Goal: Information Seeking & Learning: Learn about a topic

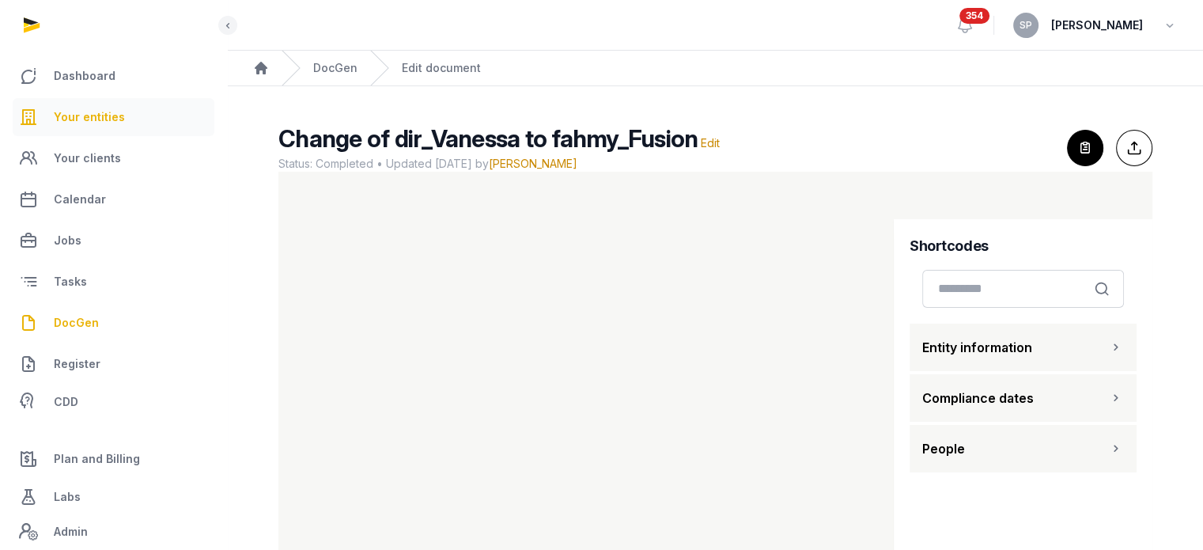
click at [92, 127] on link "Your entities" at bounding box center [114, 117] width 202 height 38
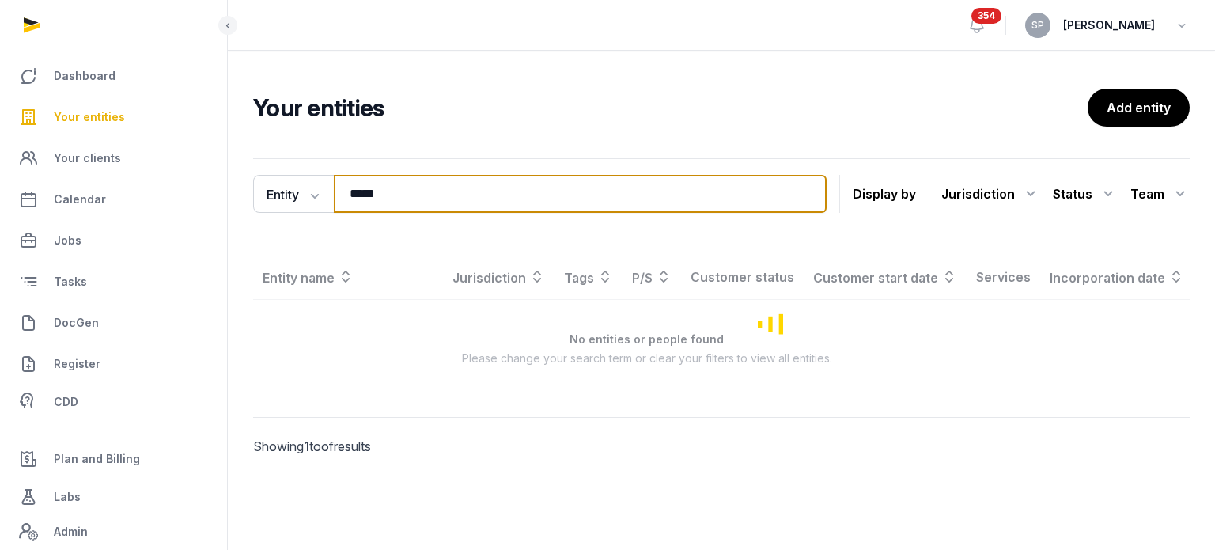
click at [380, 209] on input "*****" at bounding box center [580, 194] width 493 height 38
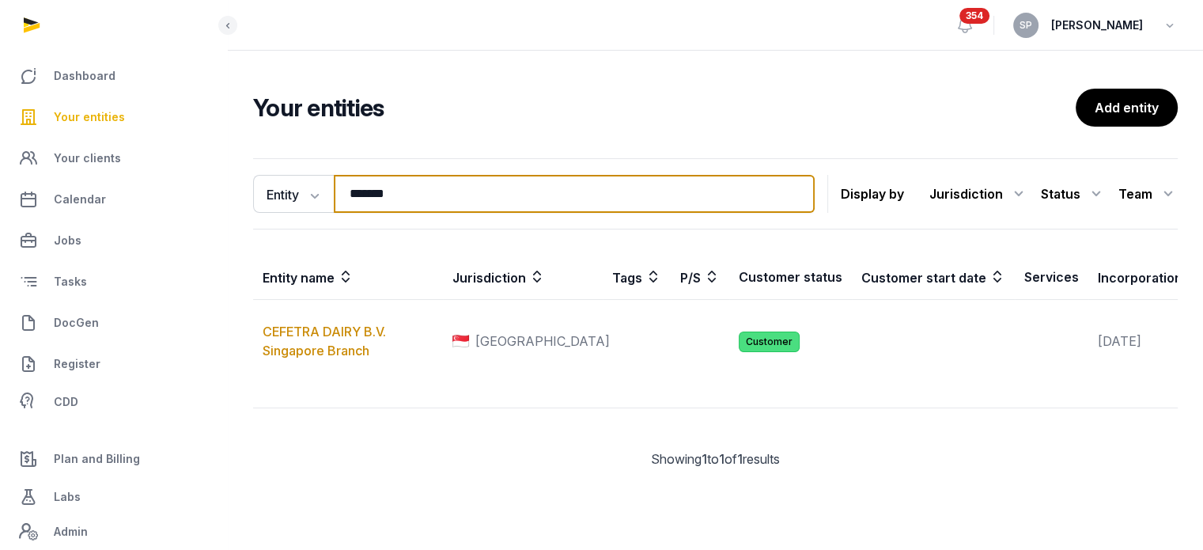
type input "*******"
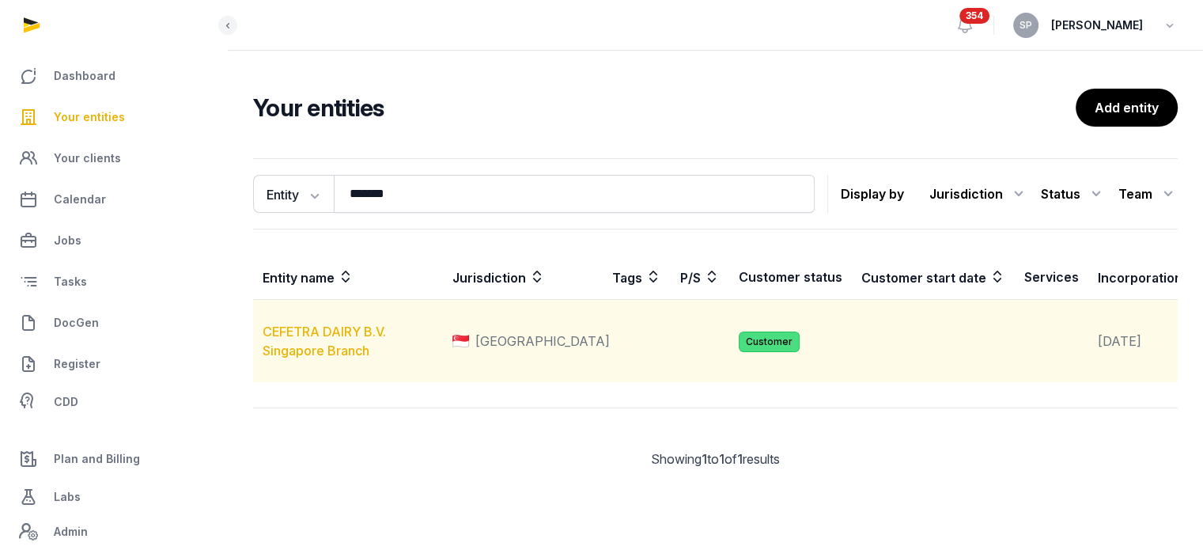
click at [339, 357] on link "CEFETRA DAIRY B.V. Singapore Branch" at bounding box center [324, 340] width 123 height 35
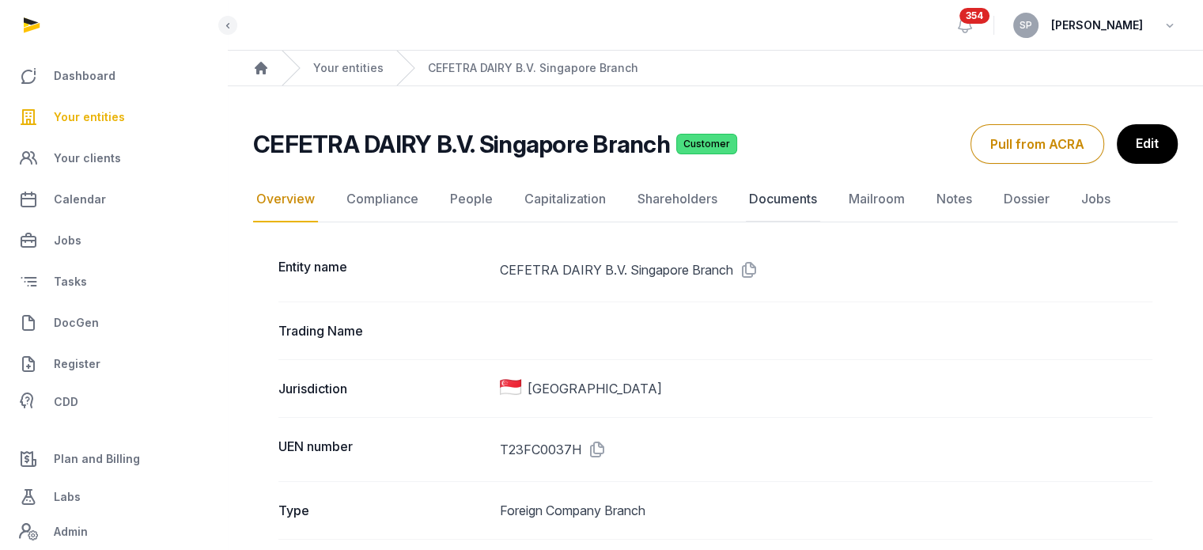
click at [800, 198] on link "Documents" at bounding box center [783, 199] width 74 height 46
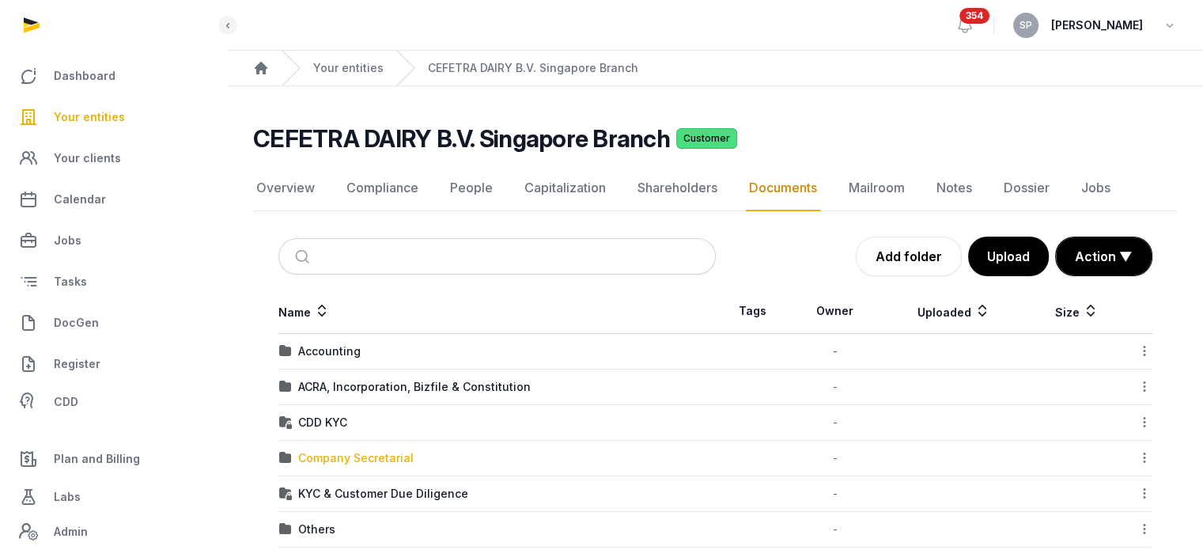
click at [372, 454] on div "Company Secretarial" at bounding box center [355, 458] width 115 height 16
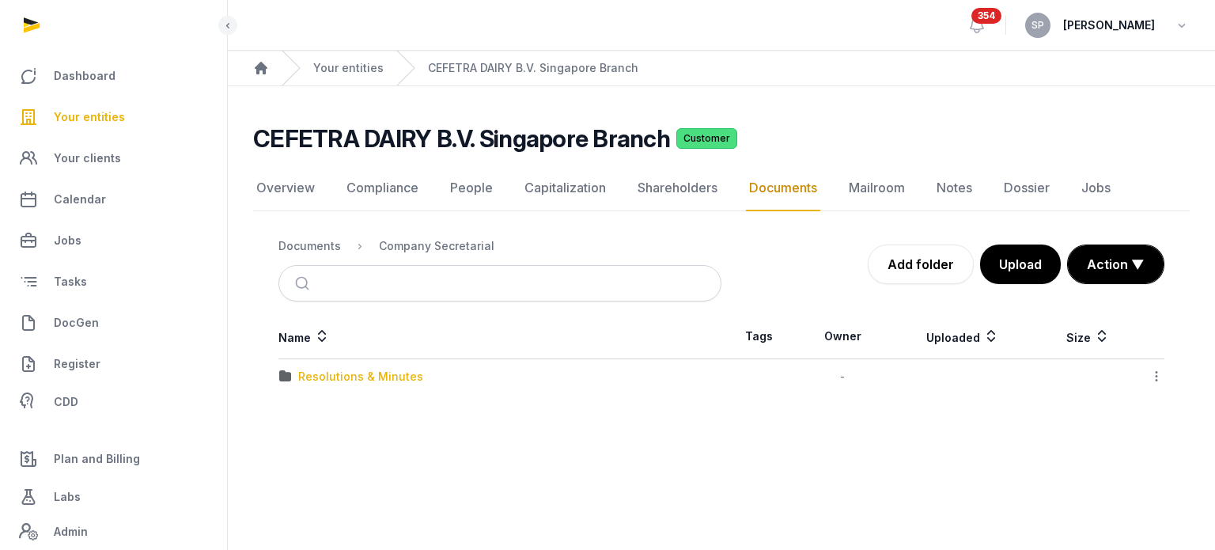
click at [388, 376] on div "Resolutions & Minutes" at bounding box center [360, 377] width 125 height 16
click at [311, 408] on div "2025" at bounding box center [312, 412] width 28 height 16
click at [578, 239] on div "Resolutions & Minutes" at bounding box center [594, 246] width 125 height 16
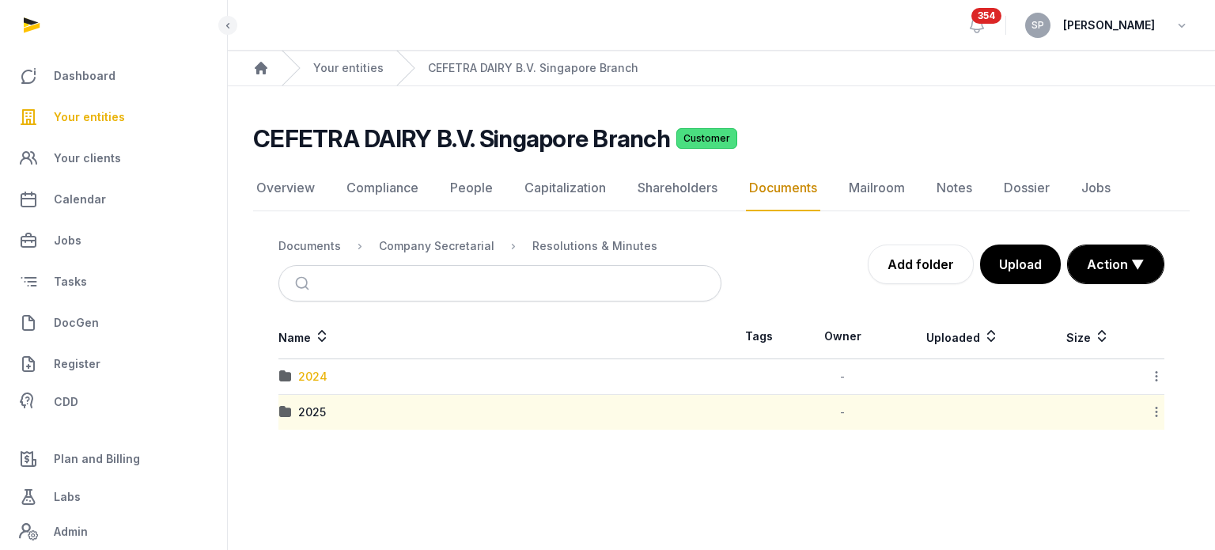
click at [316, 381] on div "2024" at bounding box center [312, 377] width 29 height 16
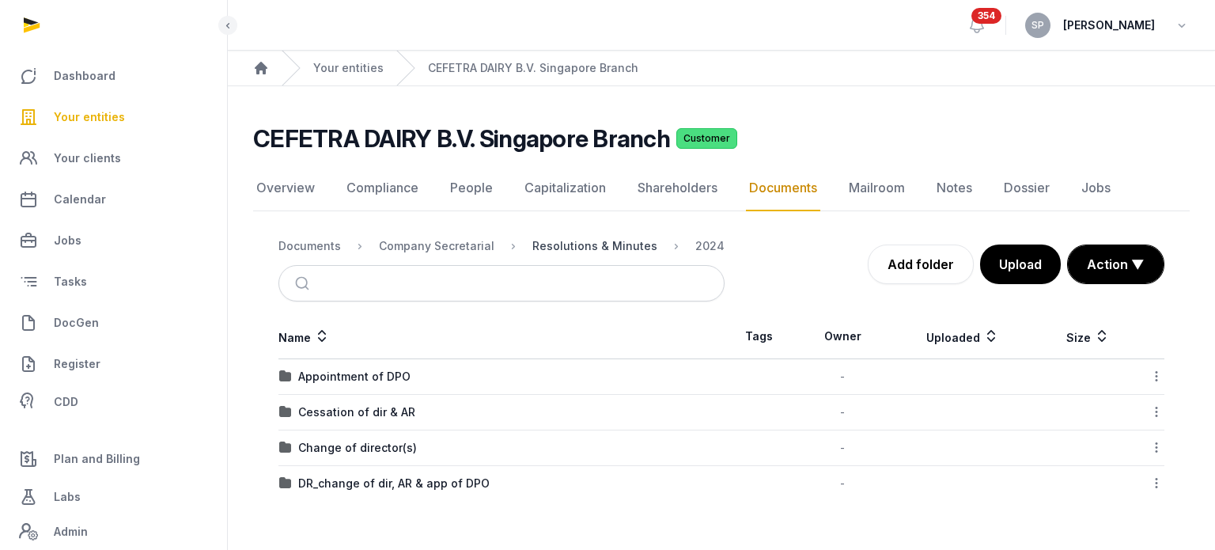
click at [609, 240] on div "Resolutions & Minutes" at bounding box center [594, 246] width 125 height 16
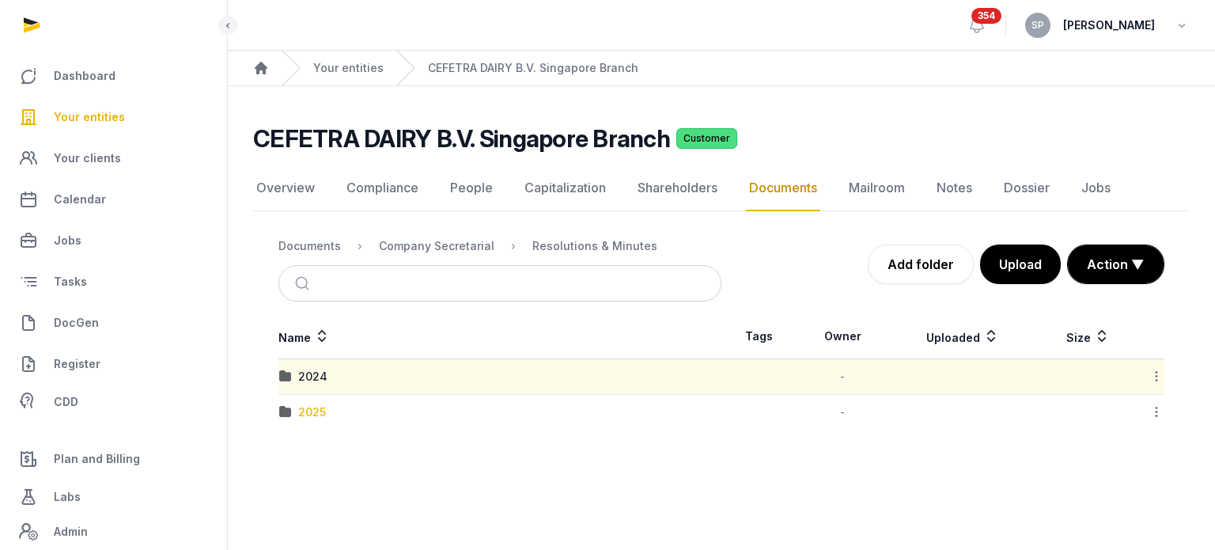
click at [304, 407] on div "2025" at bounding box center [312, 412] width 28 height 16
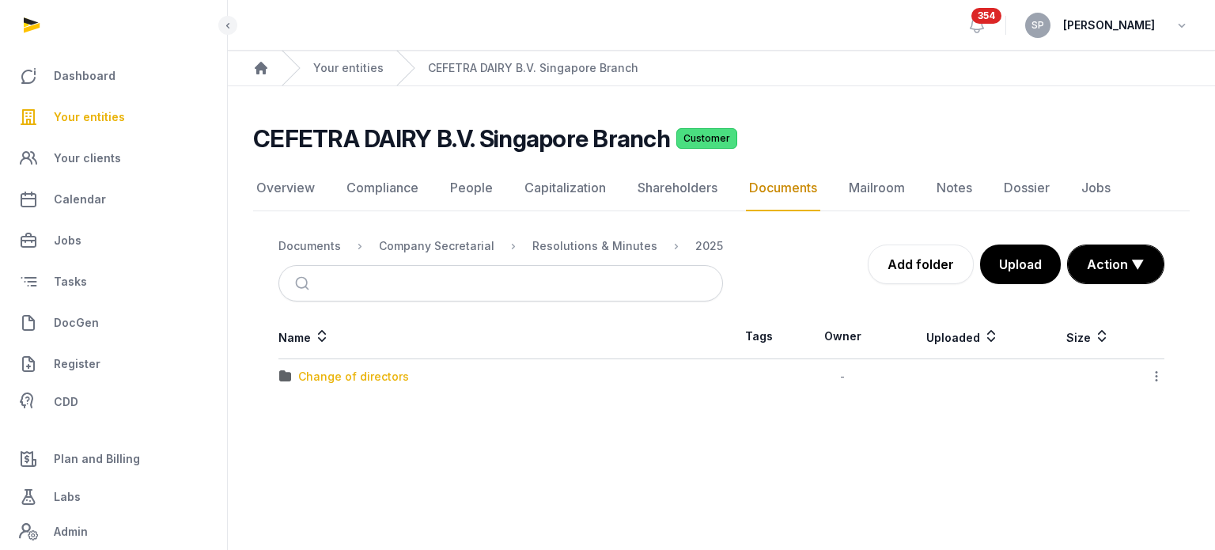
click at [354, 378] on div "Change of directors" at bounding box center [353, 377] width 111 height 16
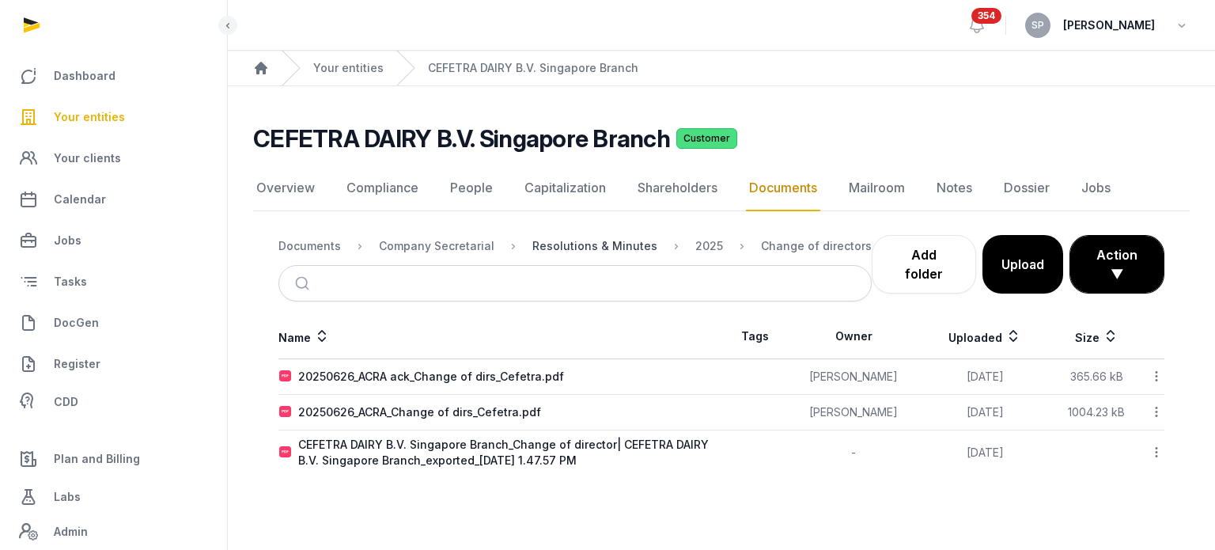
click at [597, 247] on div "Resolutions & Minutes" at bounding box center [594, 246] width 125 height 16
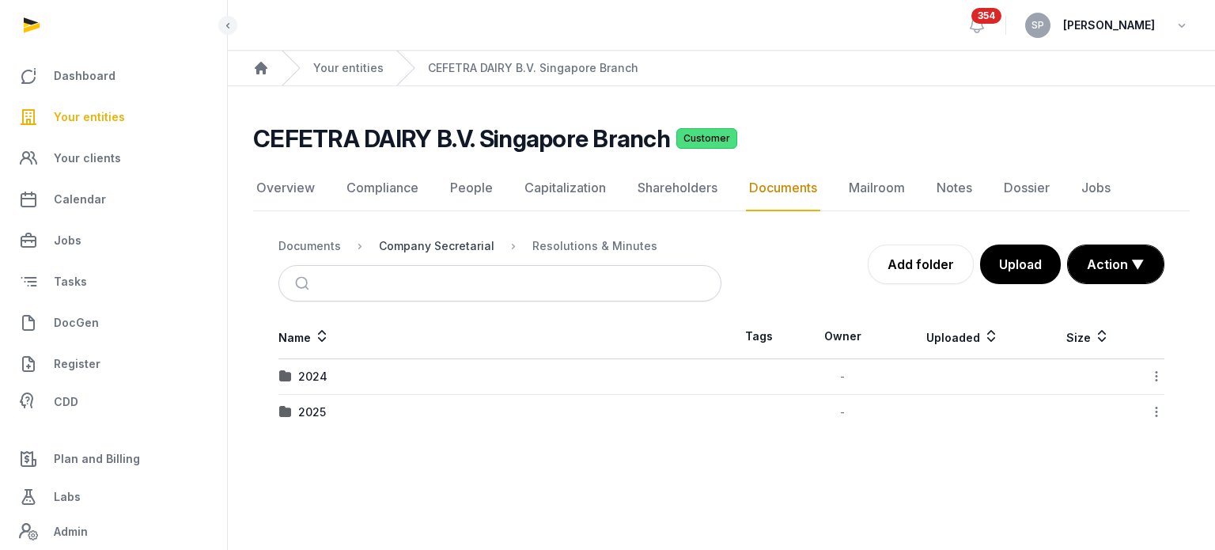
click at [397, 252] on div "Company Secretarial" at bounding box center [436, 246] width 115 height 16
click at [309, 252] on div "Documents" at bounding box center [309, 246] width 62 height 16
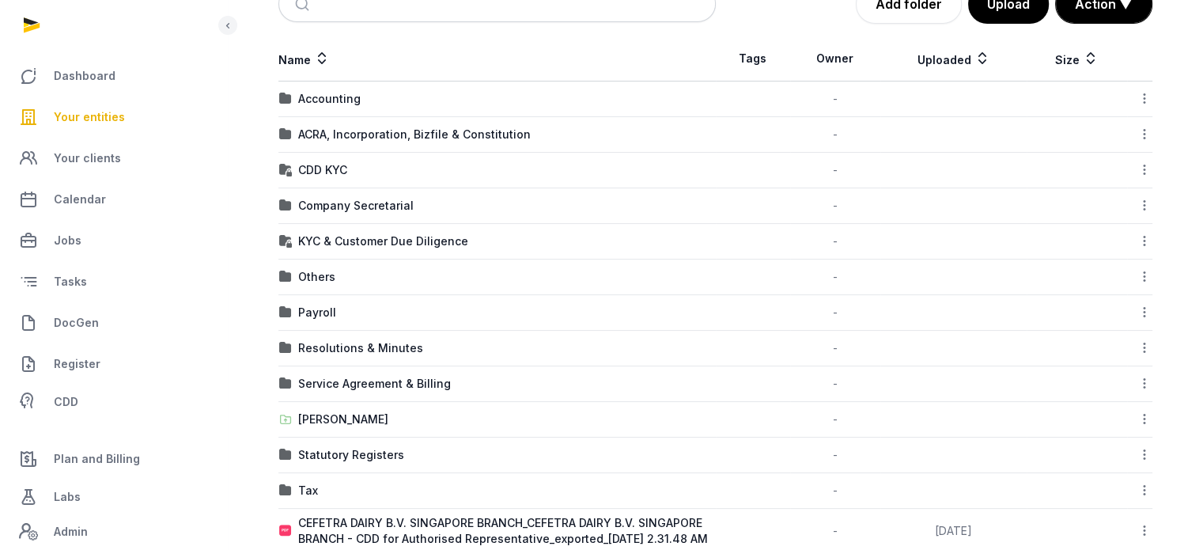
scroll to position [257, 0]
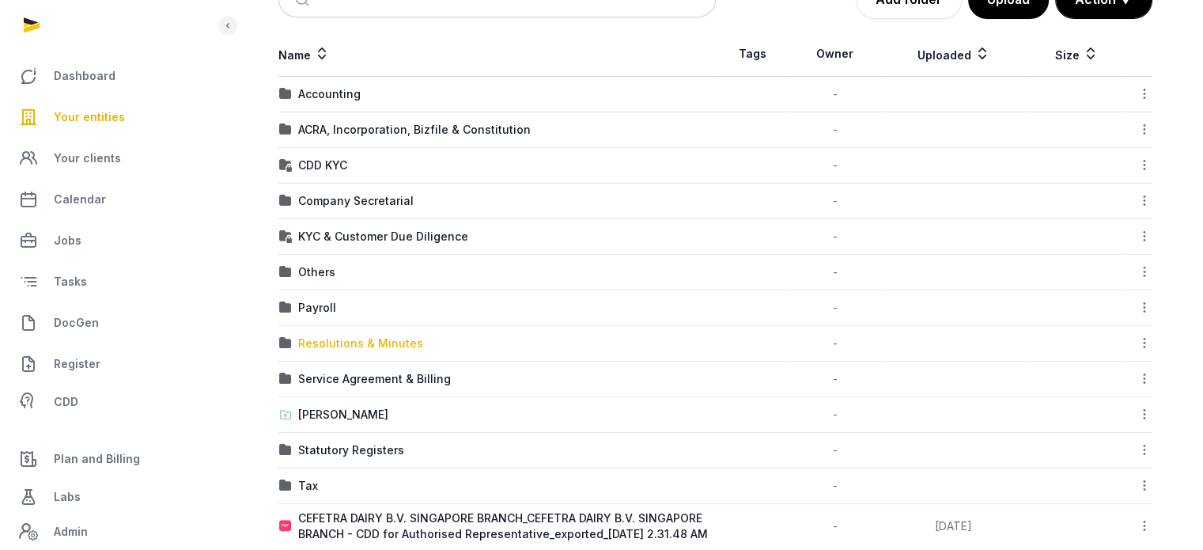
click at [388, 339] on div "Resolutions & Minutes" at bounding box center [360, 343] width 125 height 16
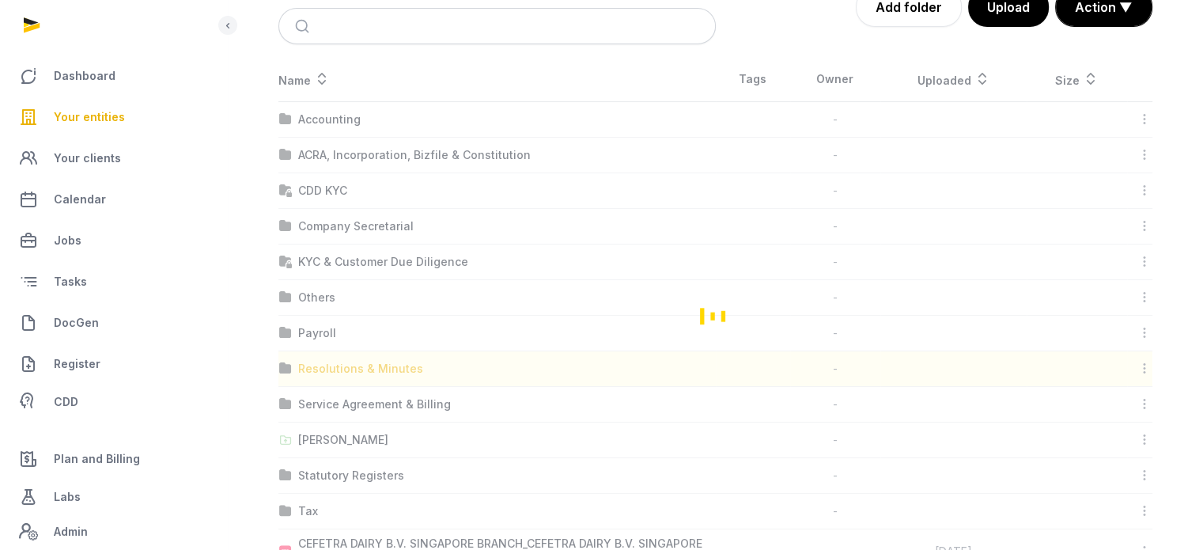
scroll to position [0, 0]
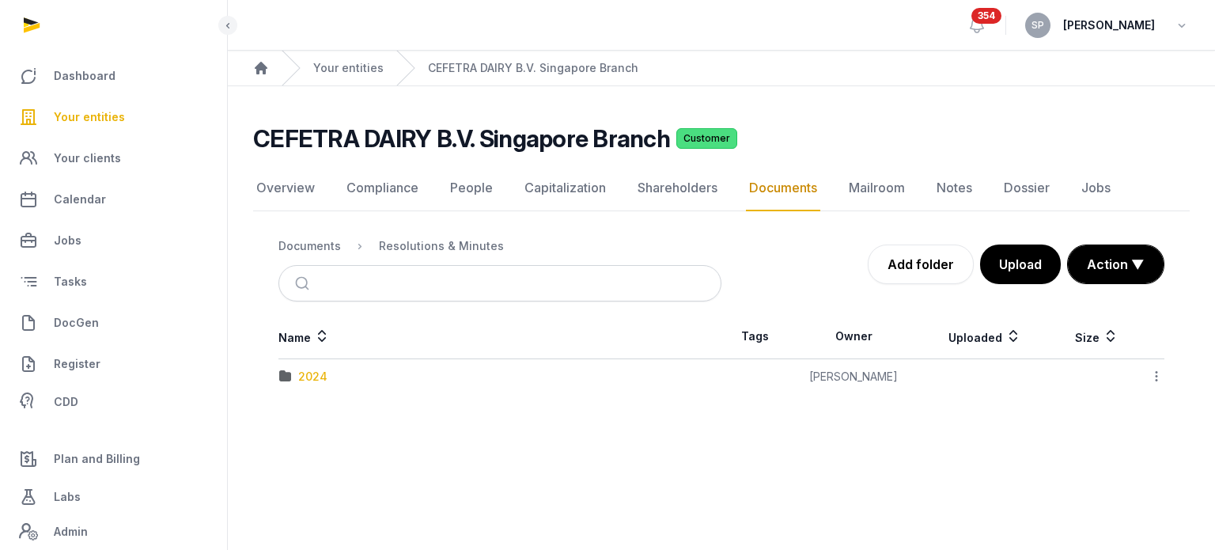
click at [319, 372] on div "2024" at bounding box center [312, 377] width 29 height 16
click at [319, 404] on div "FYE 2023" at bounding box center [324, 412] width 52 height 16
click at [425, 253] on div "Resolutions & Minutes" at bounding box center [428, 245] width 150 height 19
click at [428, 240] on div "Resolutions & Minutes" at bounding box center [441, 246] width 125 height 16
click at [332, 240] on div "Documents" at bounding box center [309, 246] width 62 height 16
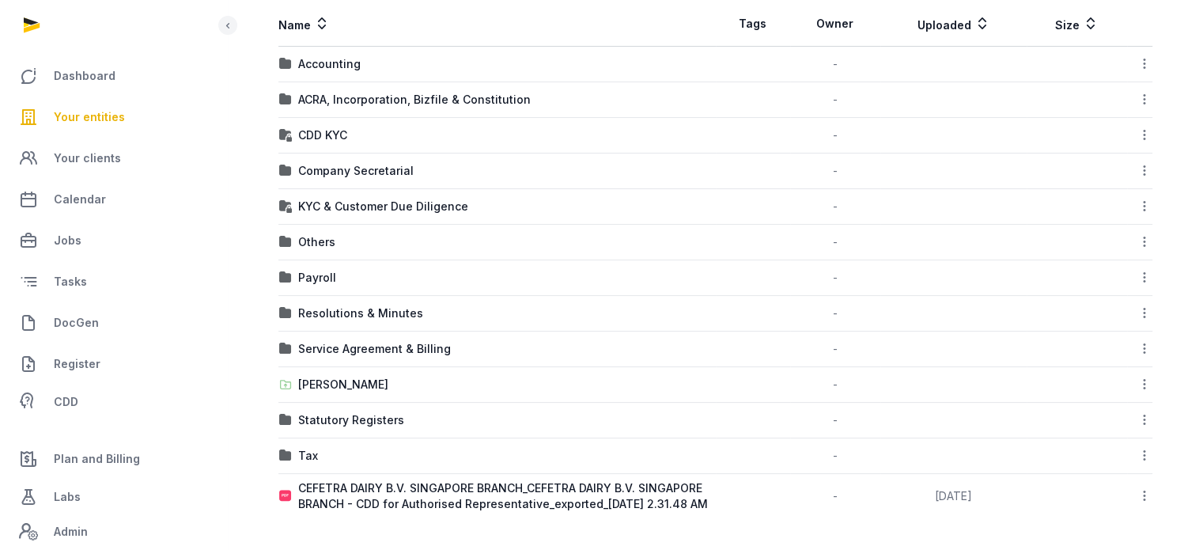
scroll to position [300, 0]
click at [88, 119] on span "Your entities" at bounding box center [89, 117] width 71 height 19
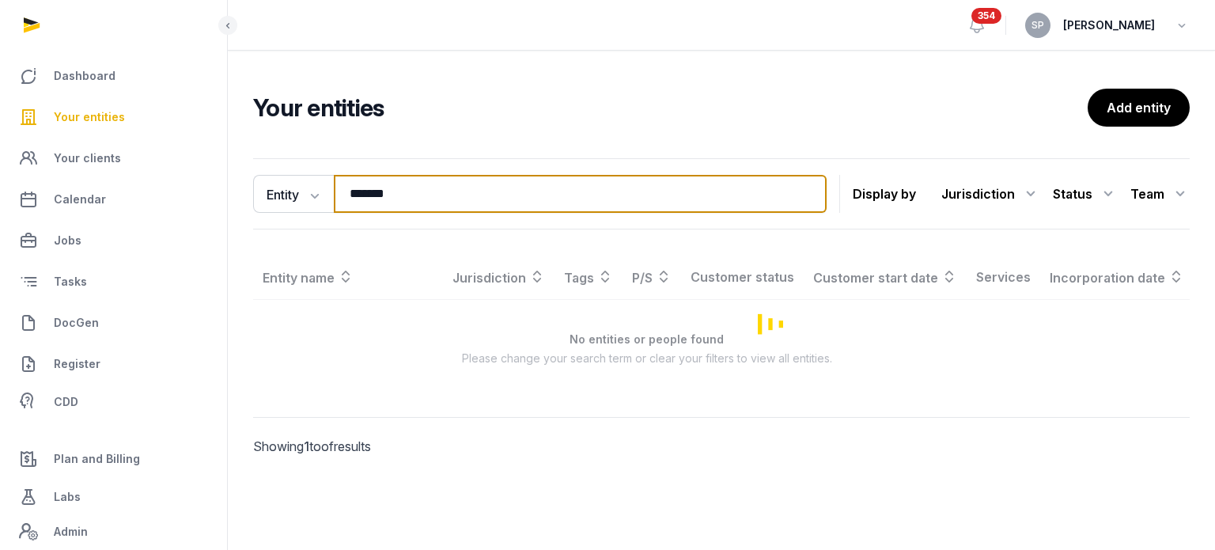
click at [397, 190] on input "*******" at bounding box center [580, 194] width 493 height 38
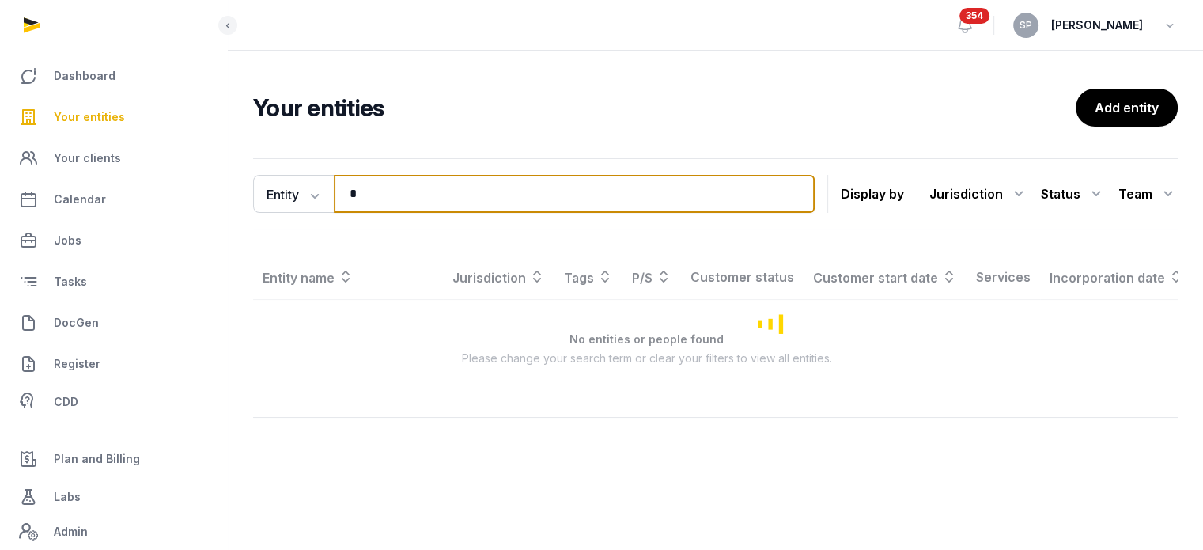
click at [397, 190] on input "*" at bounding box center [574, 194] width 481 height 38
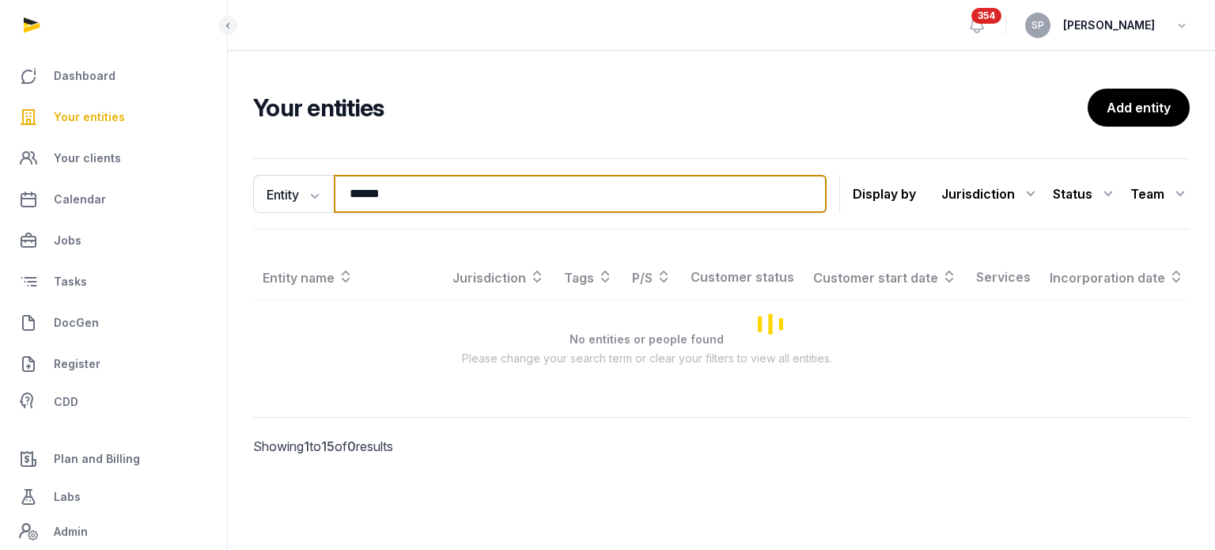
type input "******"
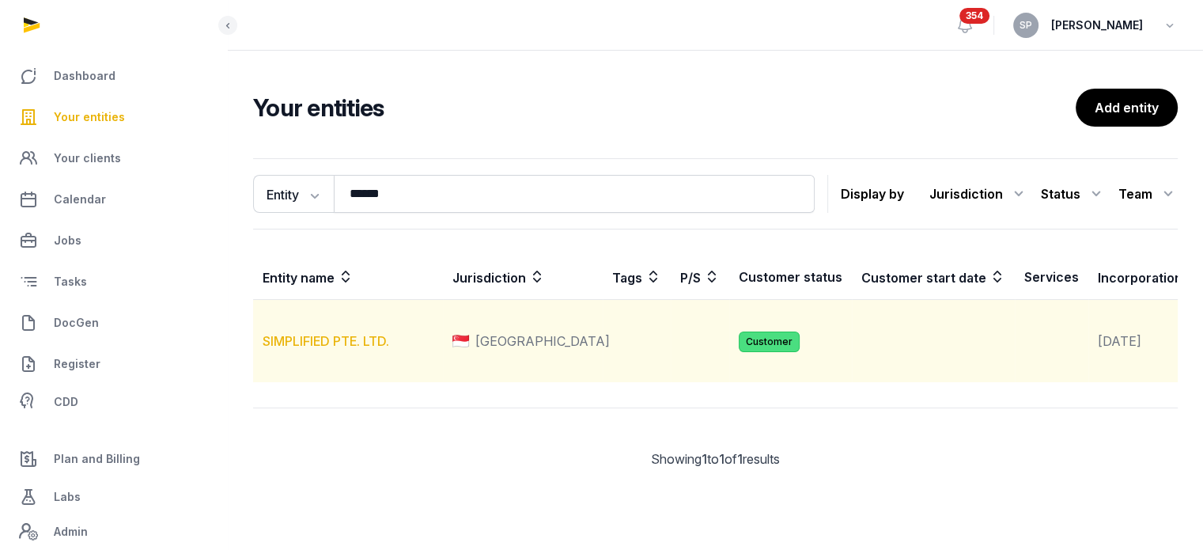
click at [345, 349] on link "SIMPLIFIED PTE. LTD." at bounding box center [326, 341] width 127 height 16
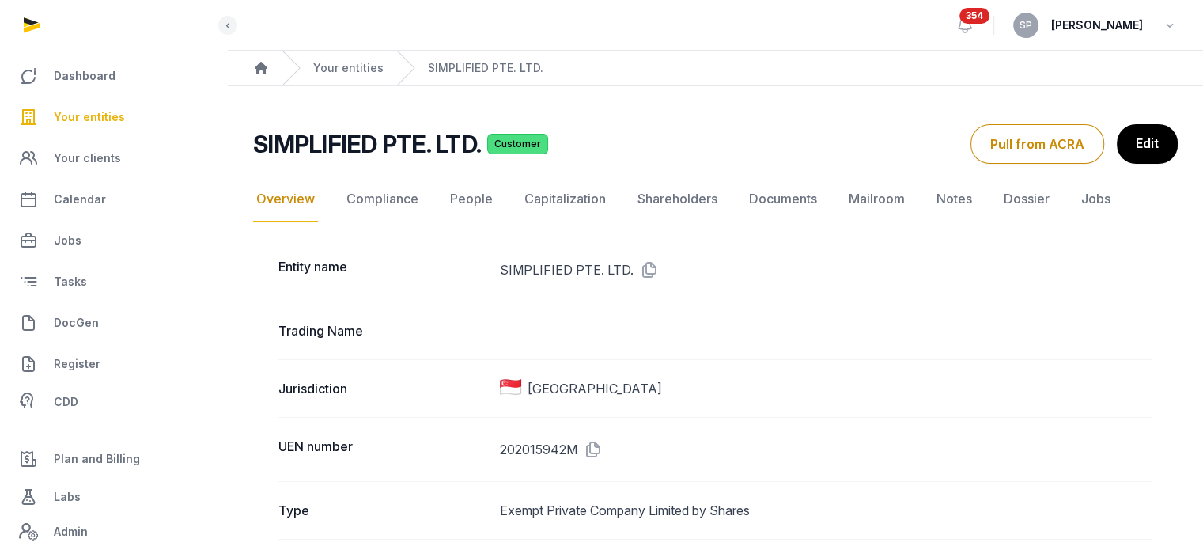
click at [769, 207] on link "Documents" at bounding box center [783, 199] width 74 height 46
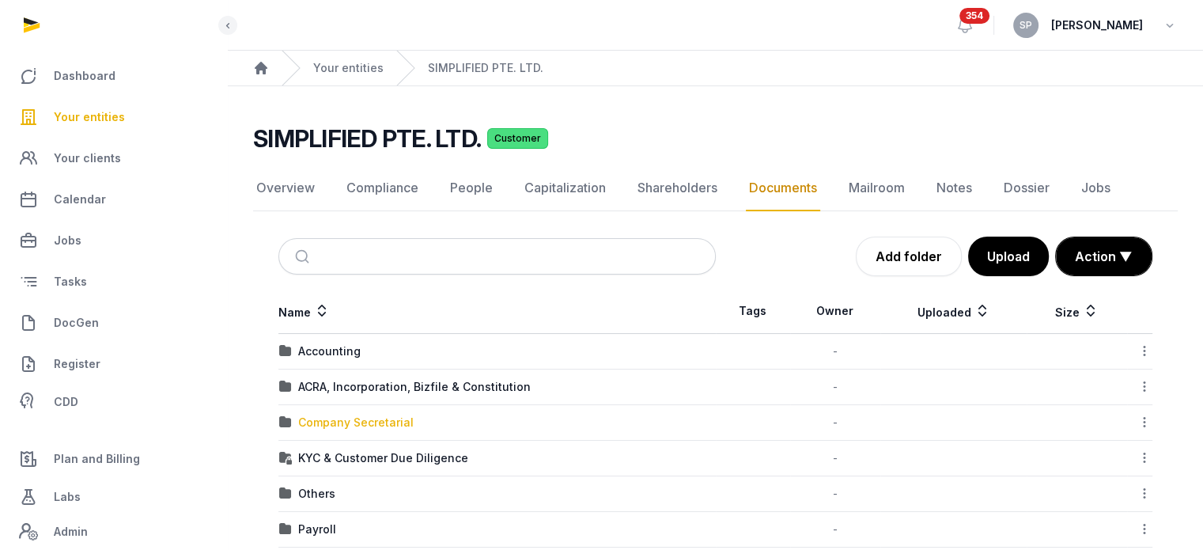
click at [341, 417] on div "Company Secretarial" at bounding box center [355, 422] width 115 height 16
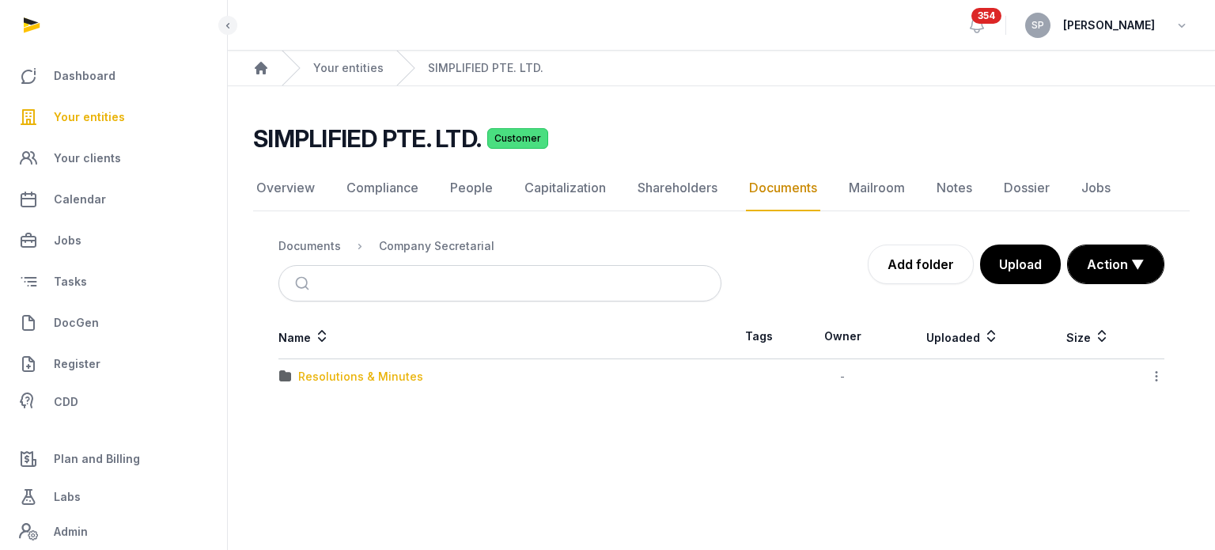
click at [353, 373] on div "Resolutions & Minutes" at bounding box center [360, 377] width 125 height 16
click at [316, 404] on div "2025" at bounding box center [312, 412] width 28 height 16
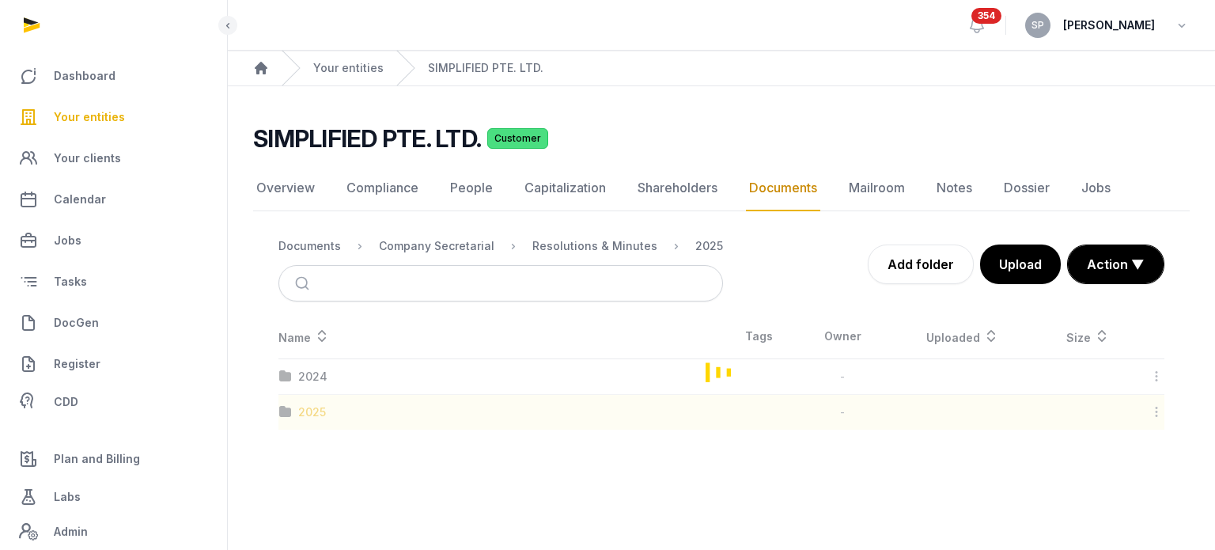
click at [316, 404] on main "SIMPLIFIED PTE. LTD. Customer Documents Overview Compliance People Capitalizati…" at bounding box center [721, 273] width 987 height 375
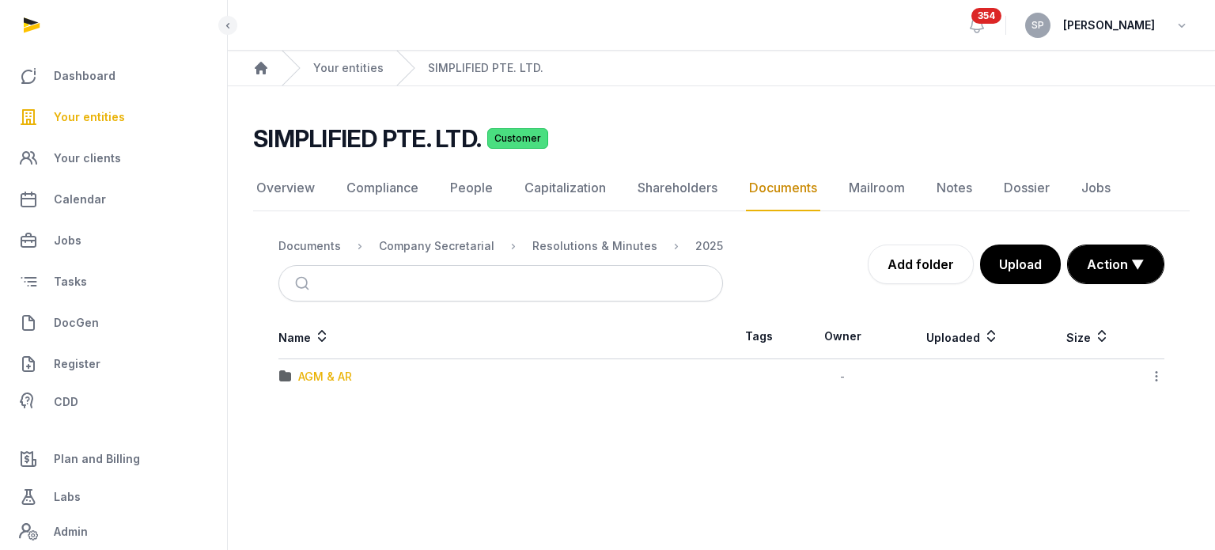
click at [331, 370] on div "AGM & AR" at bounding box center [325, 377] width 54 height 16
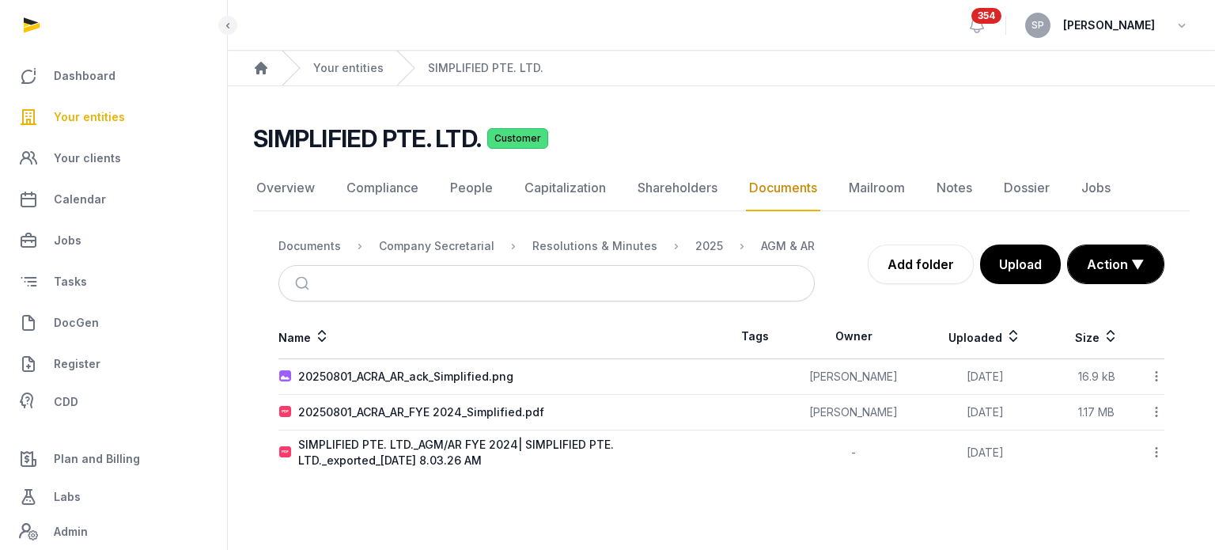
click at [100, 109] on span "Your entities" at bounding box center [89, 117] width 71 height 19
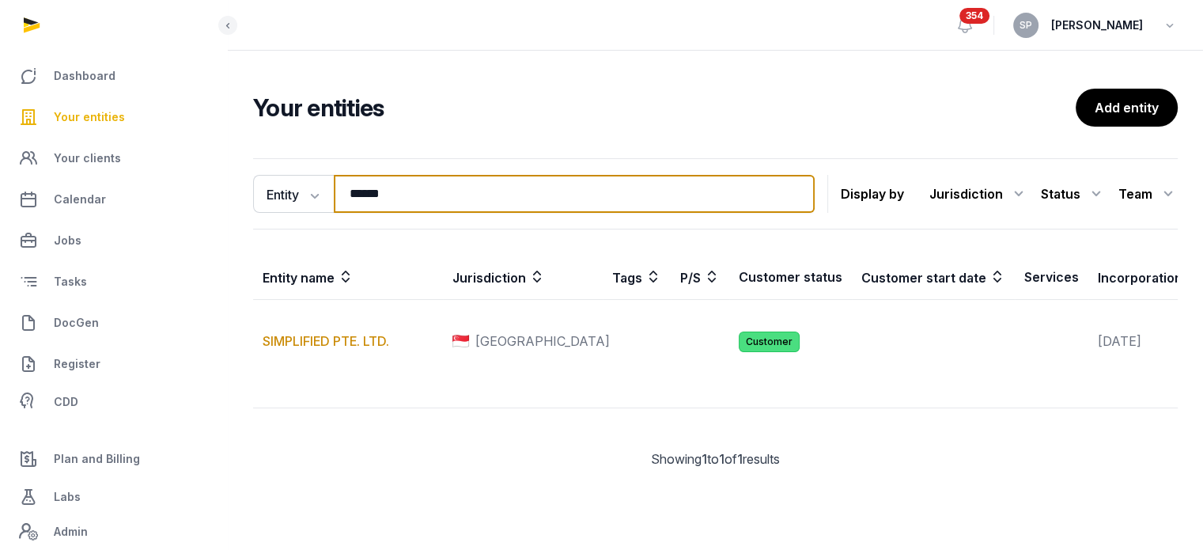
click at [409, 198] on input "******" at bounding box center [574, 194] width 481 height 38
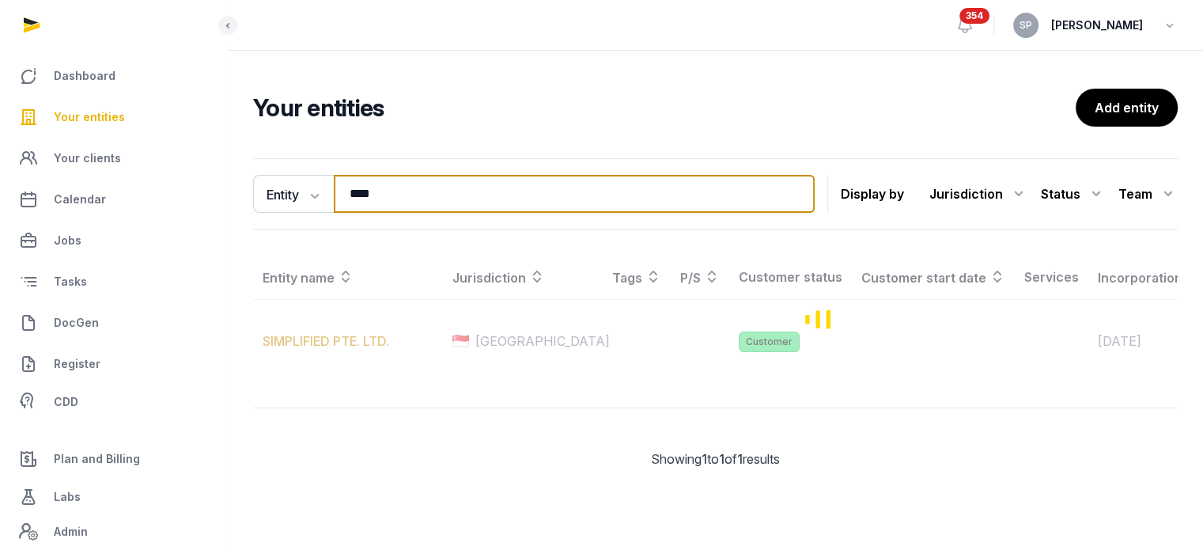
type input "****"
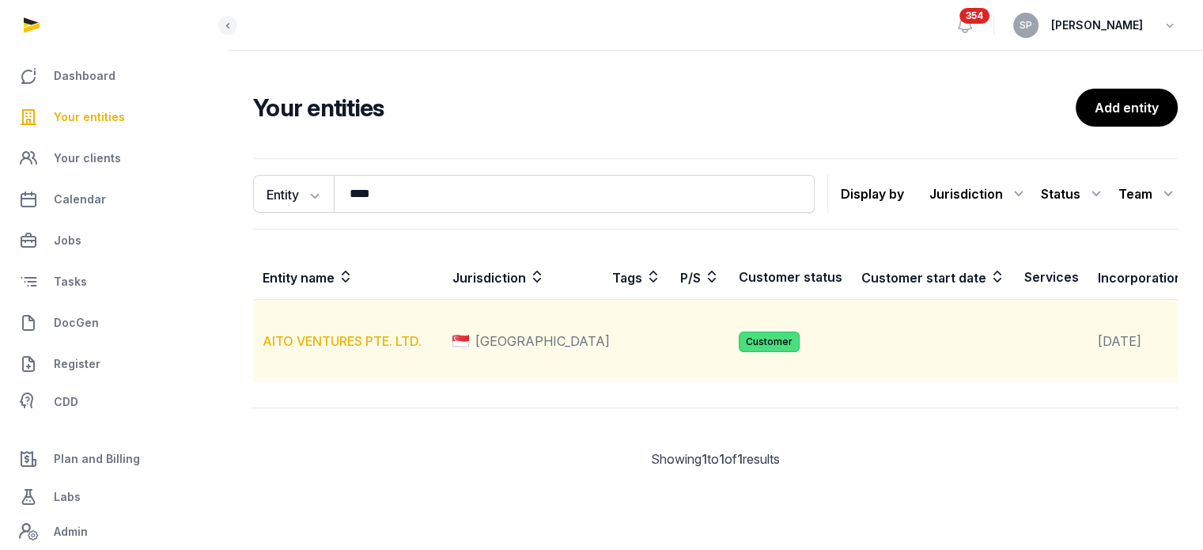
click at [367, 349] on link "AITO VENTURES PTE. LTD." at bounding box center [342, 341] width 159 height 16
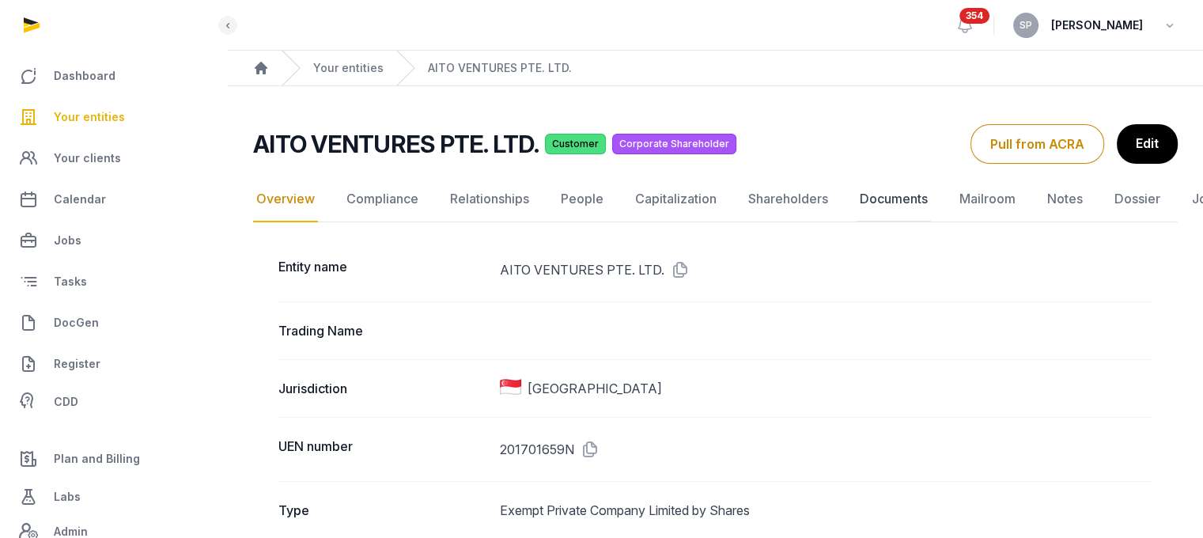
click at [858, 198] on link "Documents" at bounding box center [893, 199] width 74 height 46
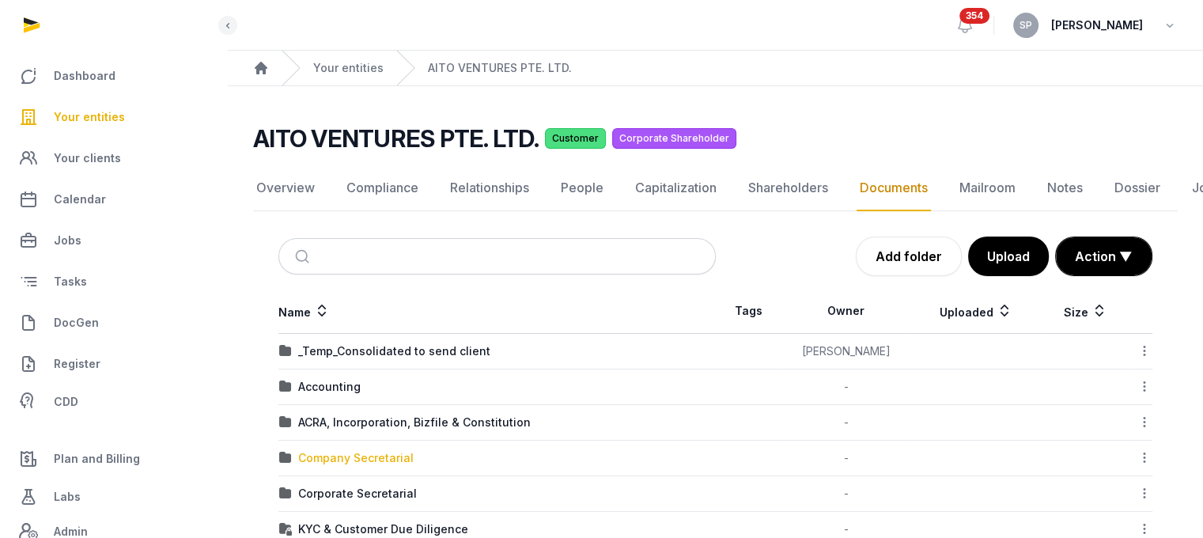
click at [352, 458] on div "Company Secretarial" at bounding box center [355, 458] width 115 height 16
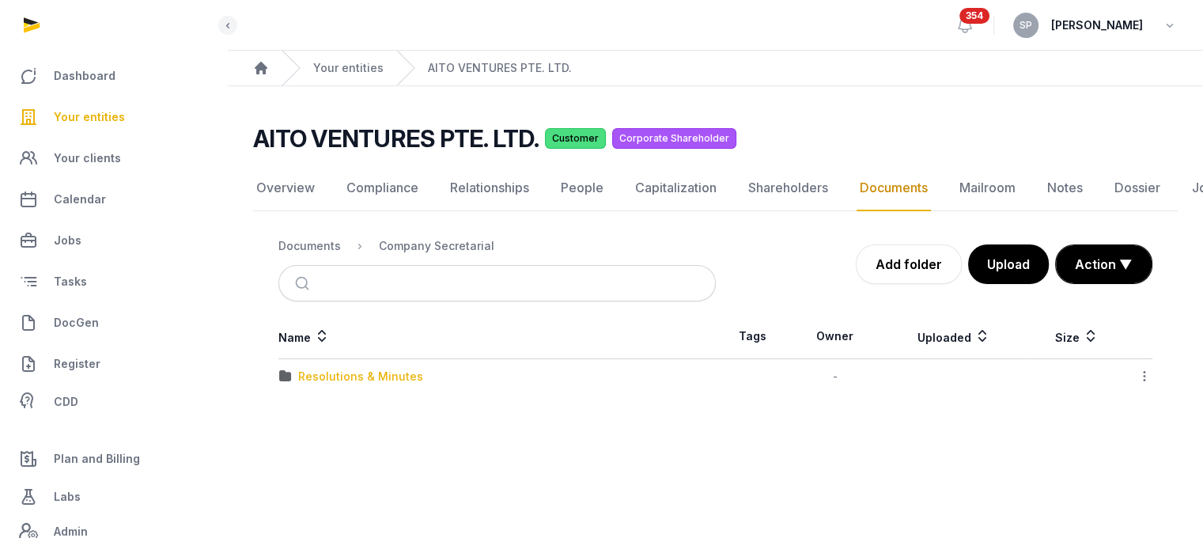
click at [379, 375] on div "Resolutions & Minutes" at bounding box center [360, 377] width 125 height 16
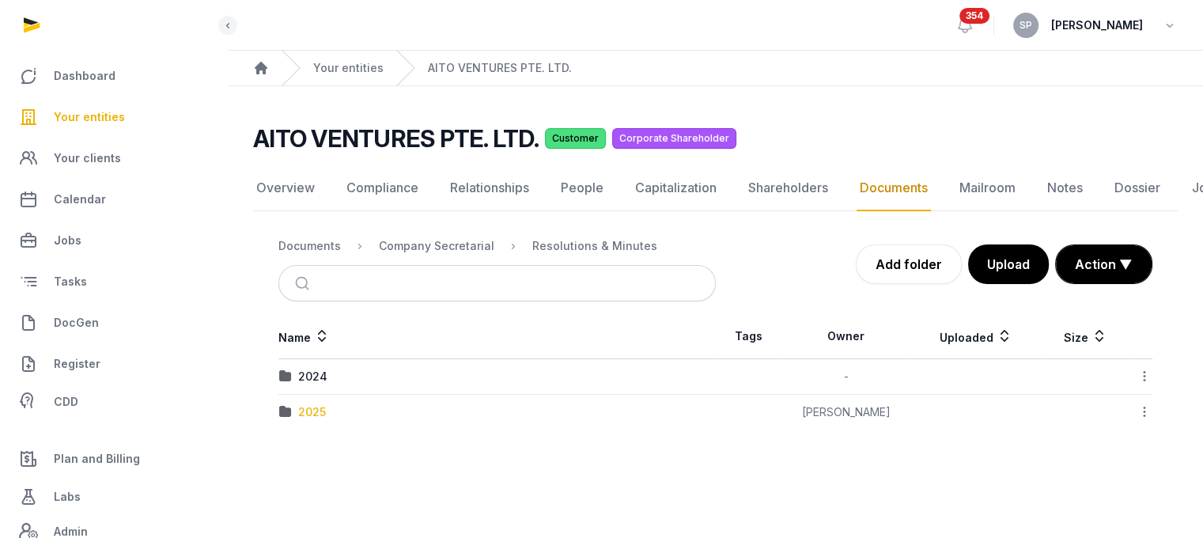
click at [314, 408] on div "2025" at bounding box center [312, 412] width 28 height 16
click at [376, 380] on div "AGM/AR FYE 2024" at bounding box center [348, 377] width 100 height 16
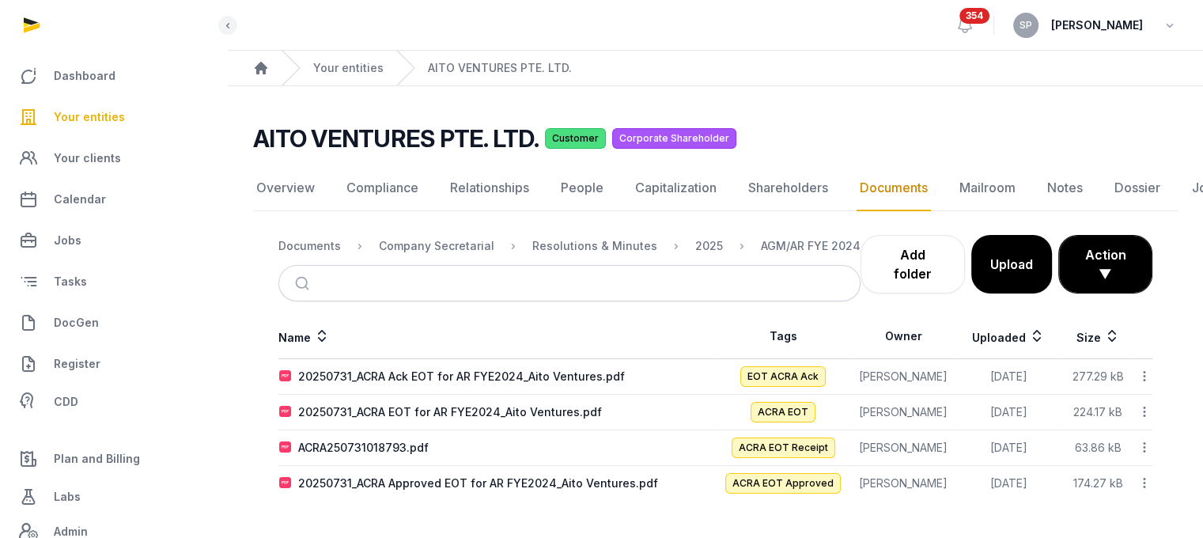
click at [105, 119] on span "Your entities" at bounding box center [89, 117] width 71 height 19
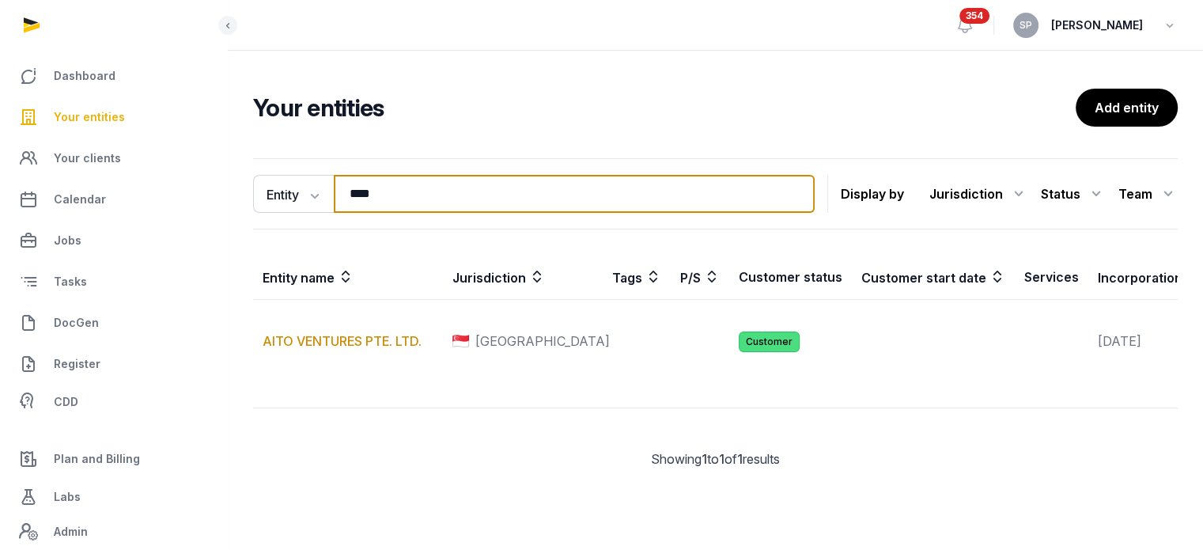
click at [400, 177] on input "****" at bounding box center [574, 194] width 481 height 38
type input "*****"
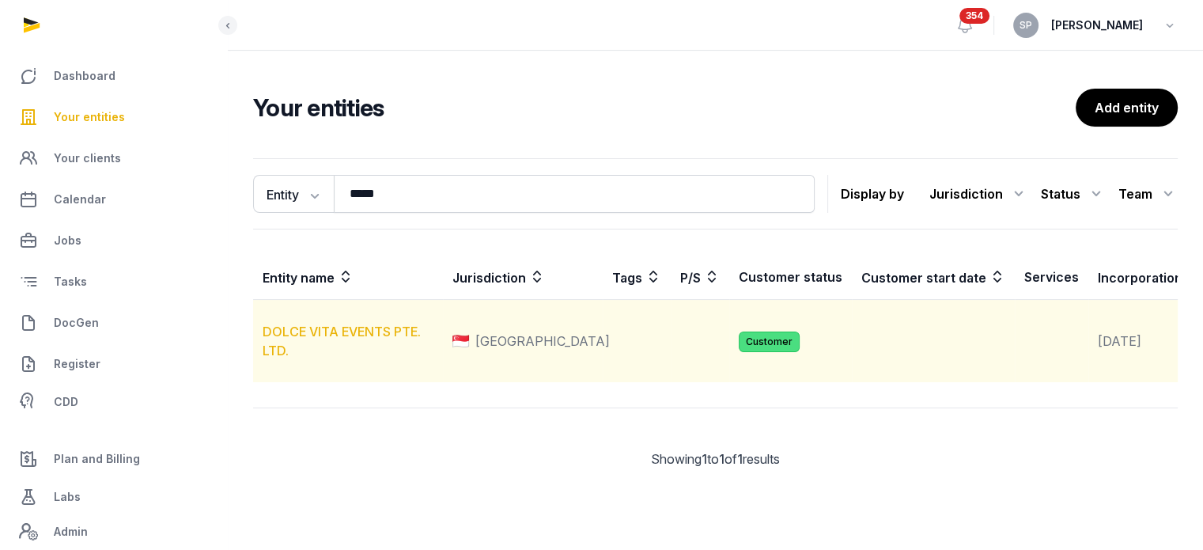
click at [344, 347] on link "DOLCE VITA EVENTS PTE. LTD." at bounding box center [342, 340] width 158 height 35
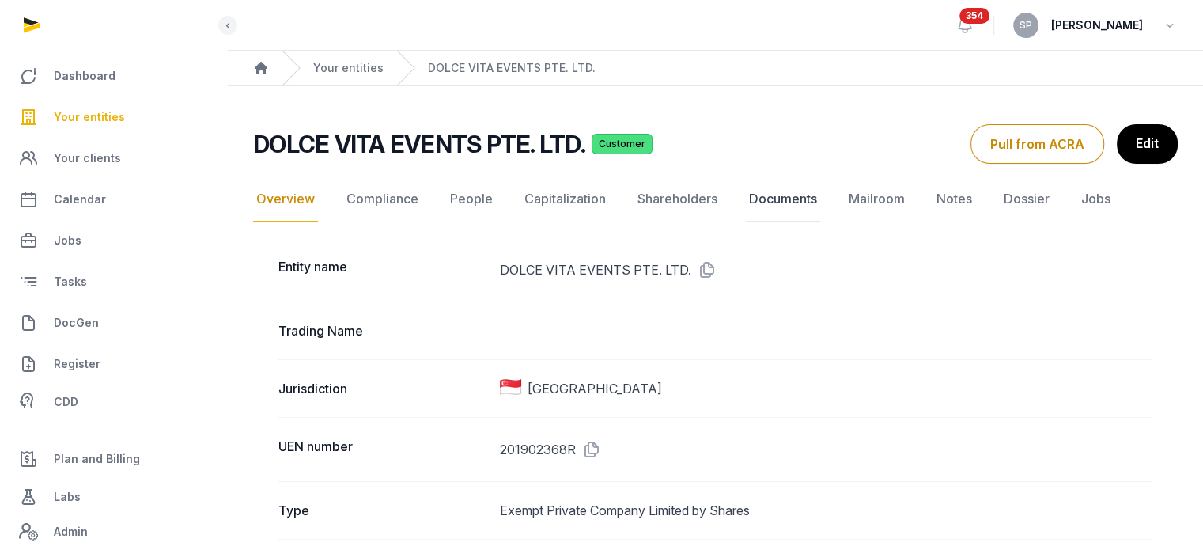
click at [781, 198] on link "Documents" at bounding box center [783, 199] width 74 height 46
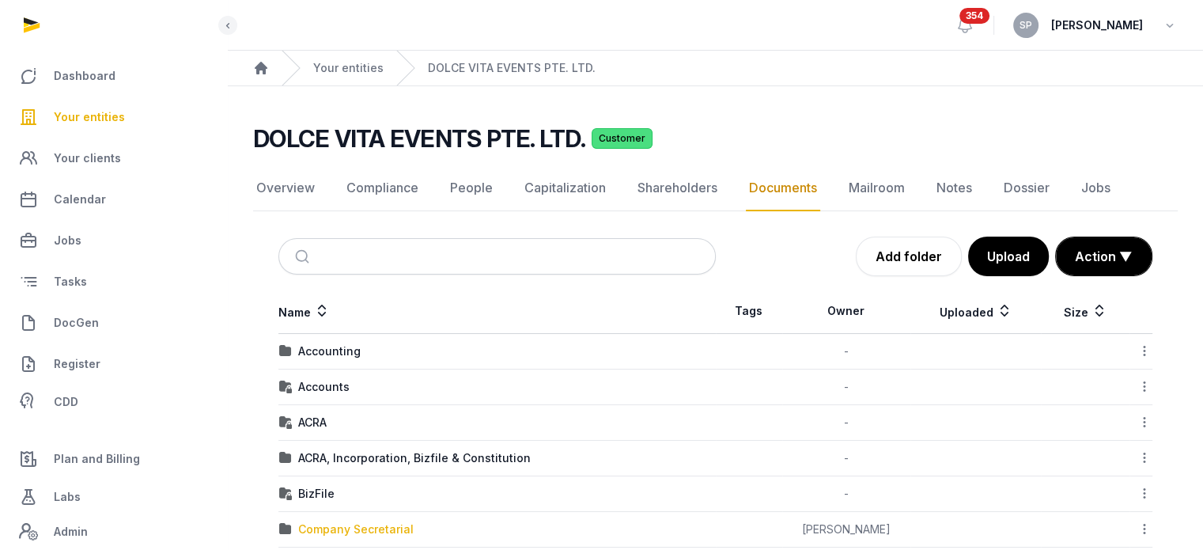
click at [338, 523] on div "Company Secretarial" at bounding box center [355, 529] width 115 height 16
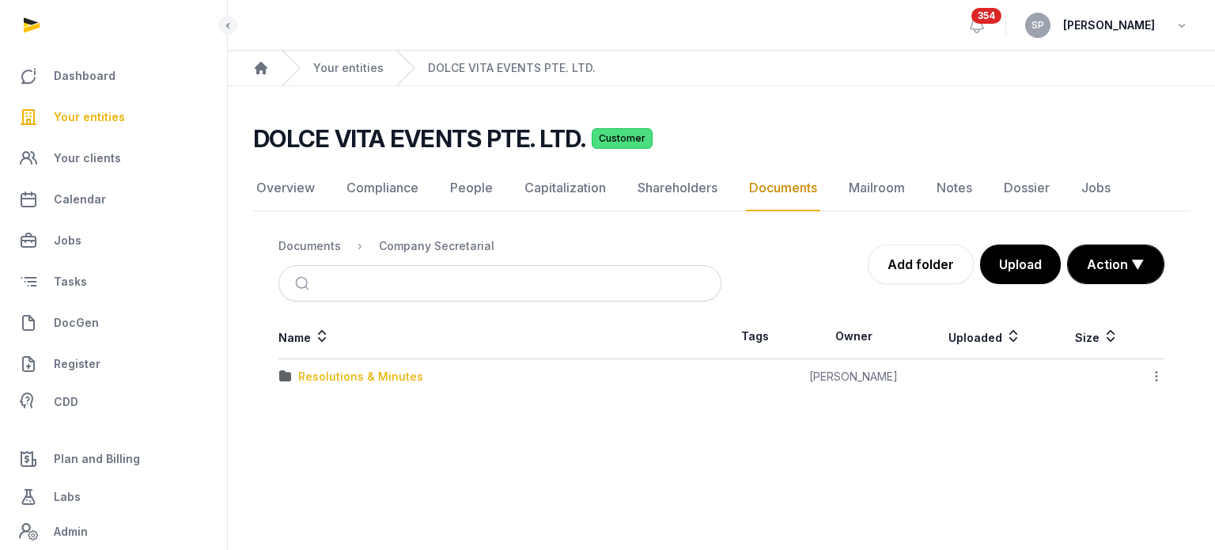
click at [364, 375] on div "Resolutions & Minutes" at bounding box center [360, 377] width 125 height 16
click at [323, 414] on div "2025" at bounding box center [312, 412] width 28 height 16
click at [330, 370] on div "AGM & AR" at bounding box center [325, 377] width 54 height 16
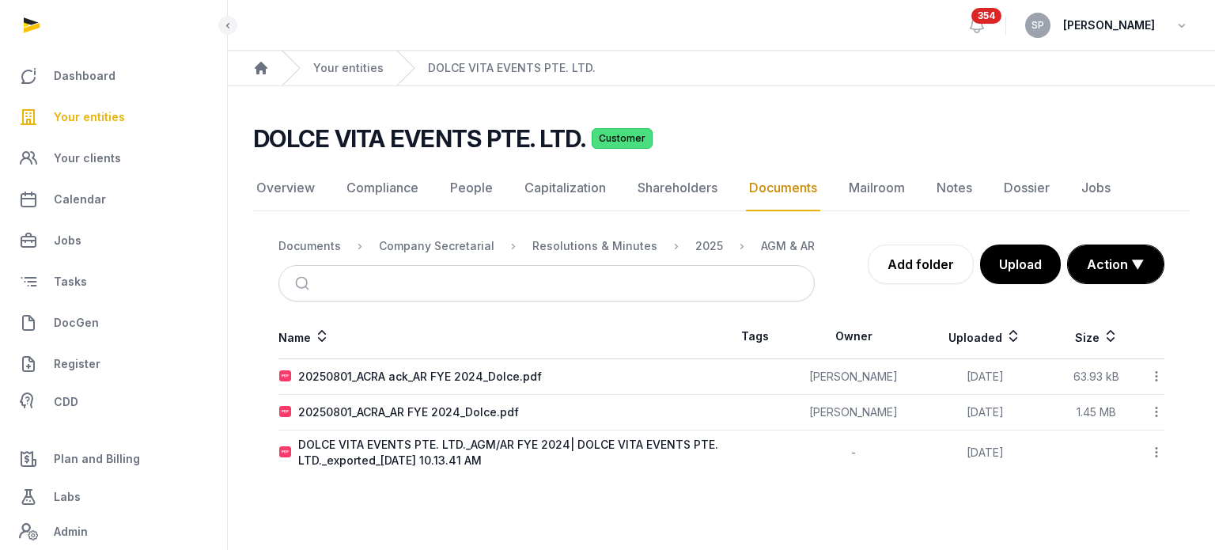
click at [95, 107] on link "Your entities" at bounding box center [114, 117] width 202 height 38
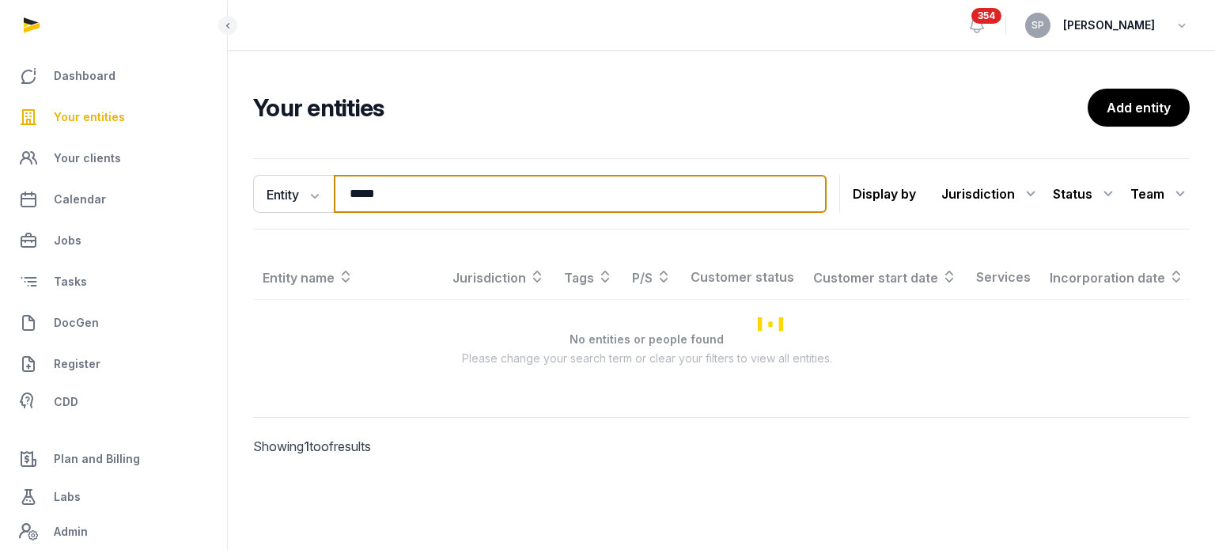
click at [405, 202] on input "*****" at bounding box center [580, 194] width 493 height 38
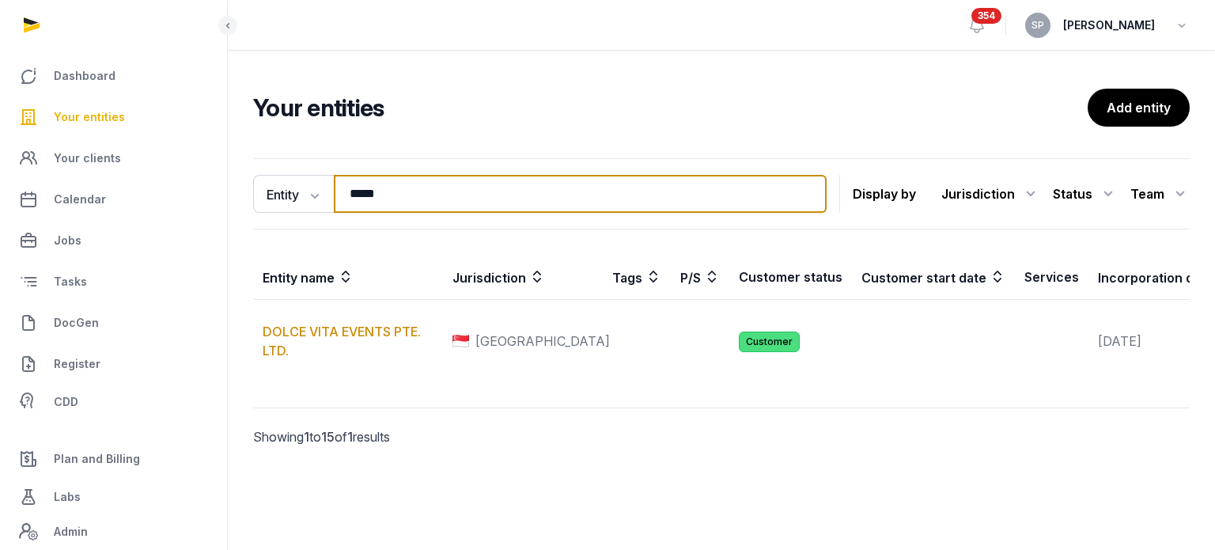
click at [405, 202] on input "*****" at bounding box center [580, 194] width 493 height 38
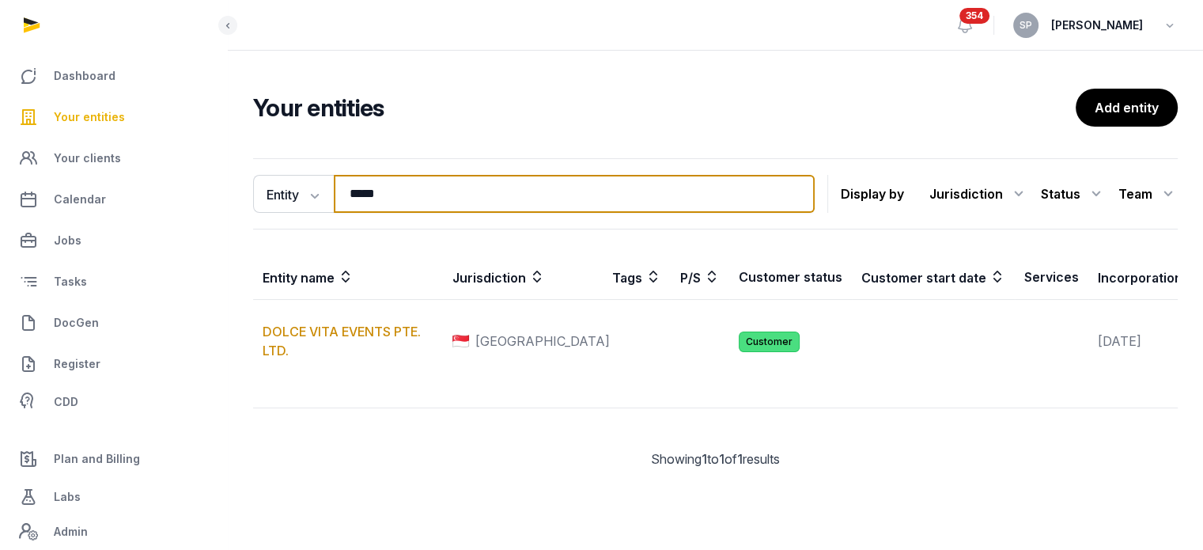
click at [405, 202] on input "*****" at bounding box center [574, 194] width 481 height 38
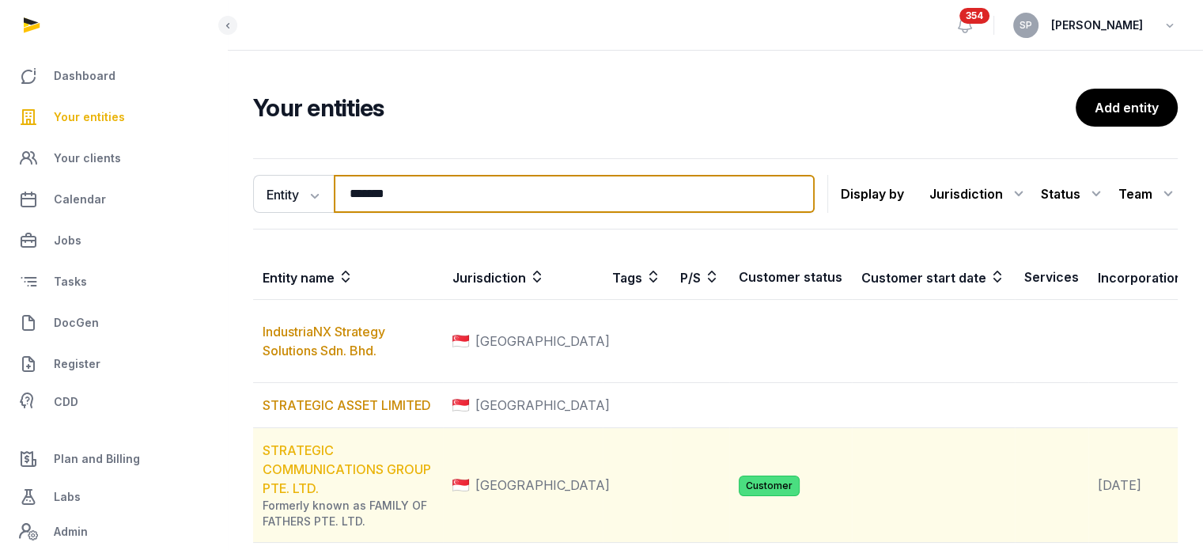
type input "*******"
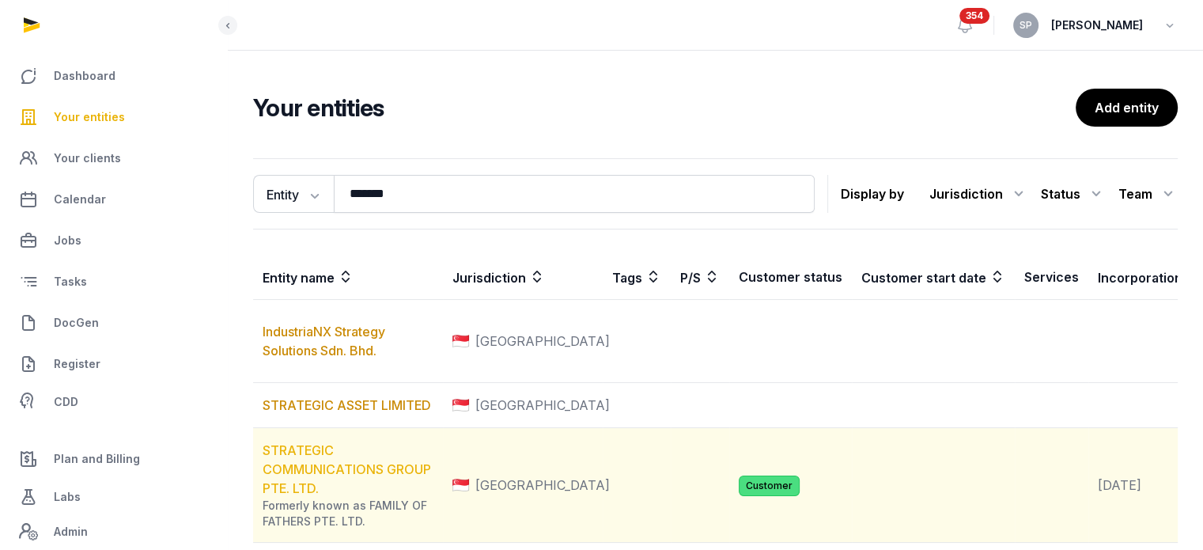
click at [331, 496] on link "STRATEGIC COMMUNICATIONS GROUP PTE. LTD." at bounding box center [347, 469] width 168 height 54
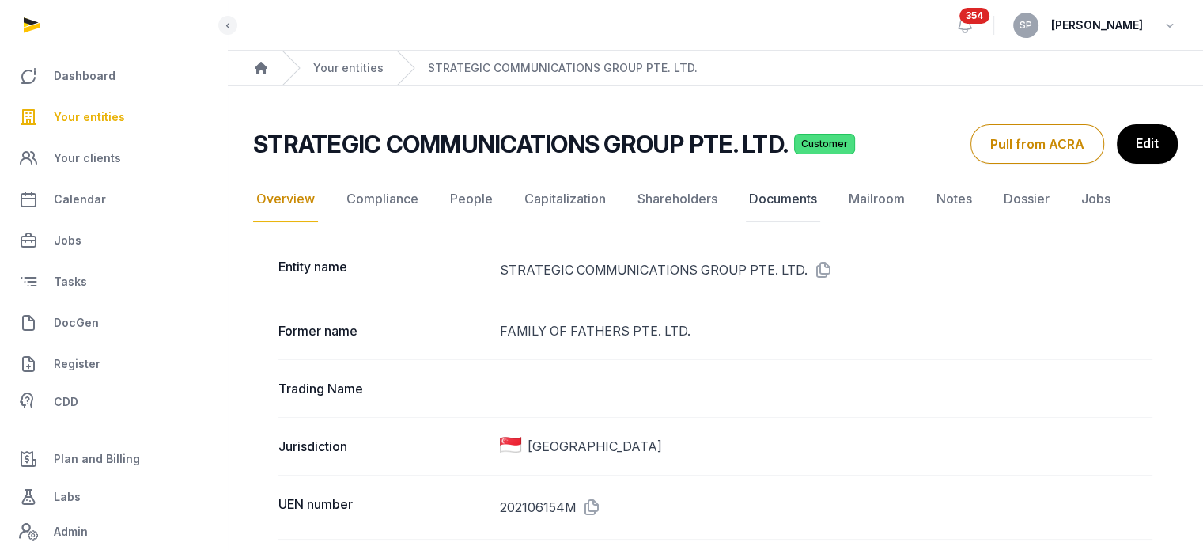
click at [773, 204] on link "Documents" at bounding box center [783, 199] width 74 height 46
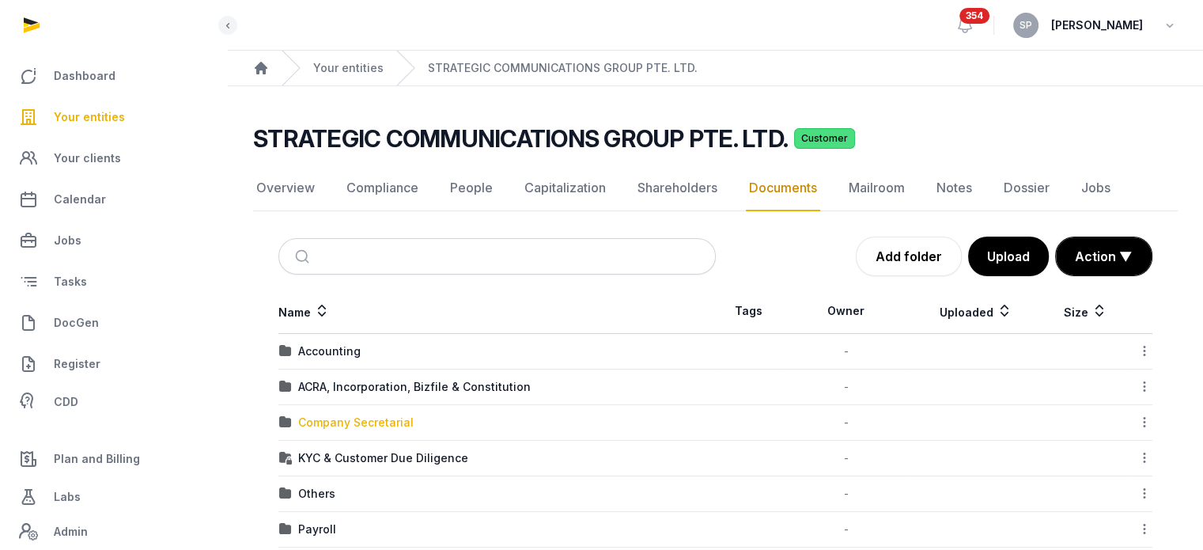
click at [379, 418] on div "Company Secretarial" at bounding box center [355, 422] width 115 height 16
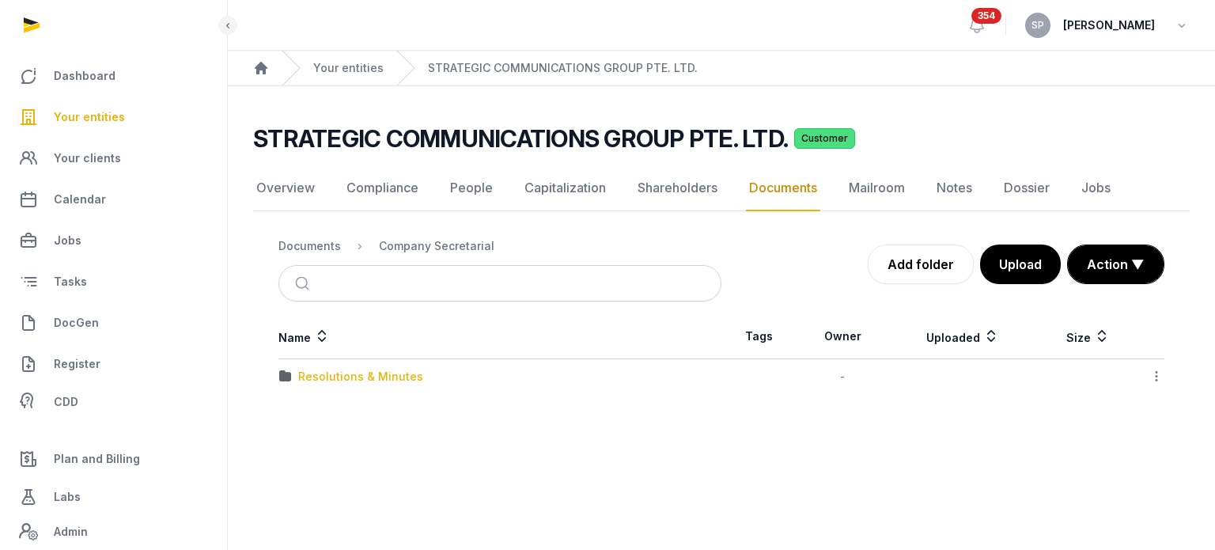
click at [356, 372] on div "Resolutions & Minutes" at bounding box center [360, 377] width 125 height 16
click at [316, 406] on div "2025" at bounding box center [312, 412] width 28 height 16
click at [351, 379] on div "AGM/ AR FYE 2024" at bounding box center [349, 377] width 103 height 16
click at [115, 121] on span "Your entities" at bounding box center [89, 117] width 71 height 19
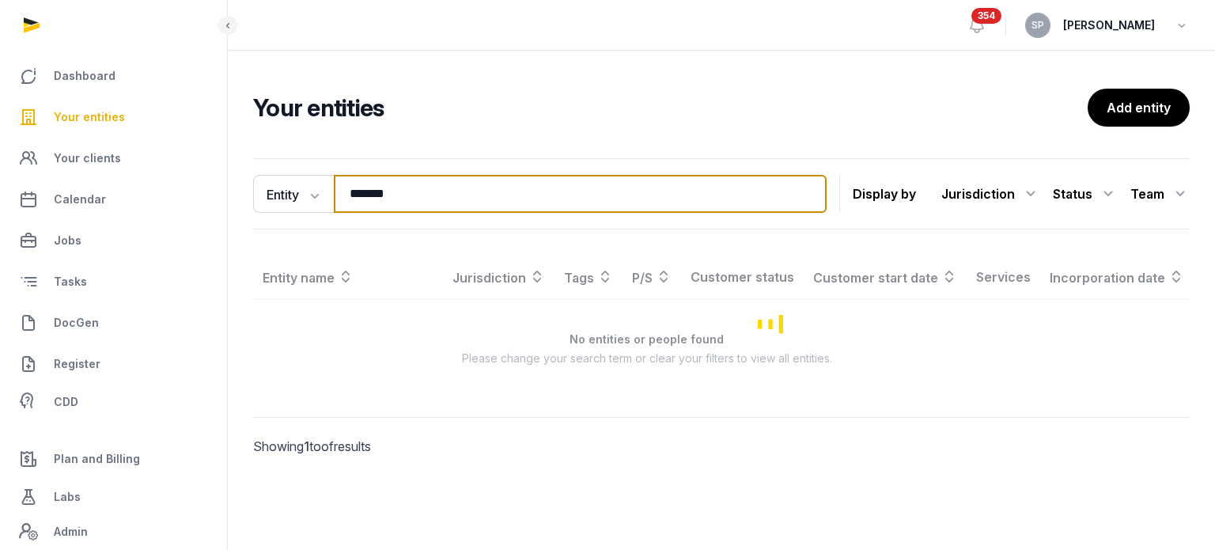
click at [408, 198] on input "*******" at bounding box center [580, 194] width 493 height 38
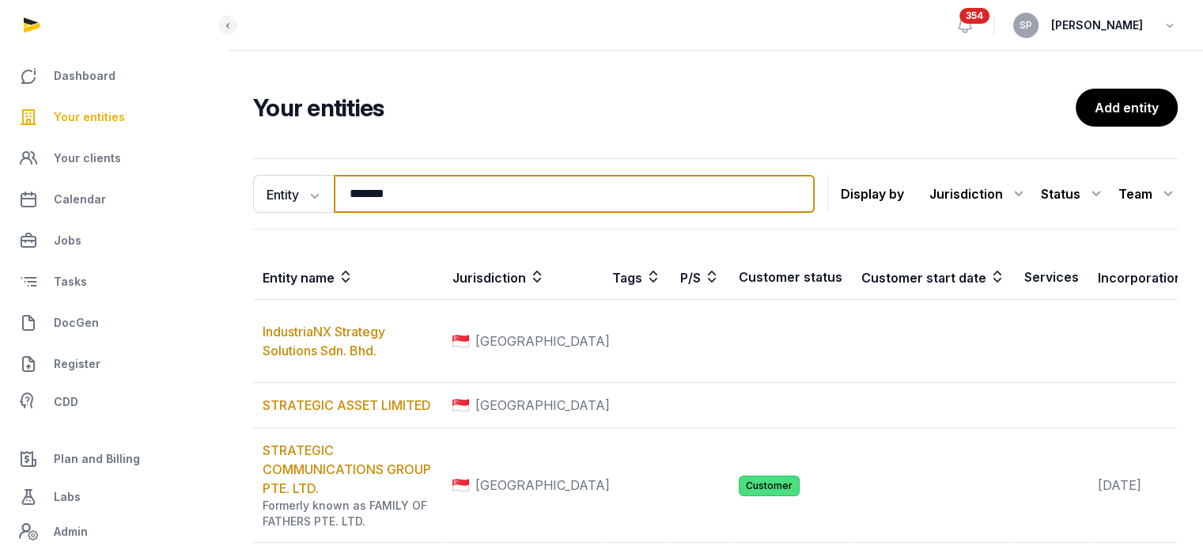
click at [408, 198] on input "*******" at bounding box center [574, 194] width 481 height 38
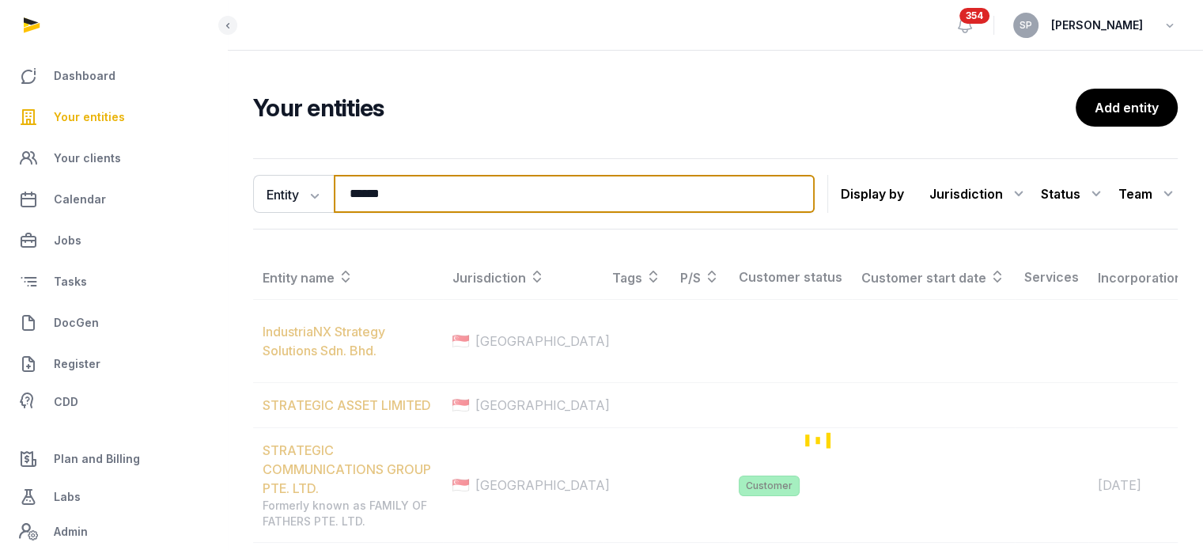
type input "******"
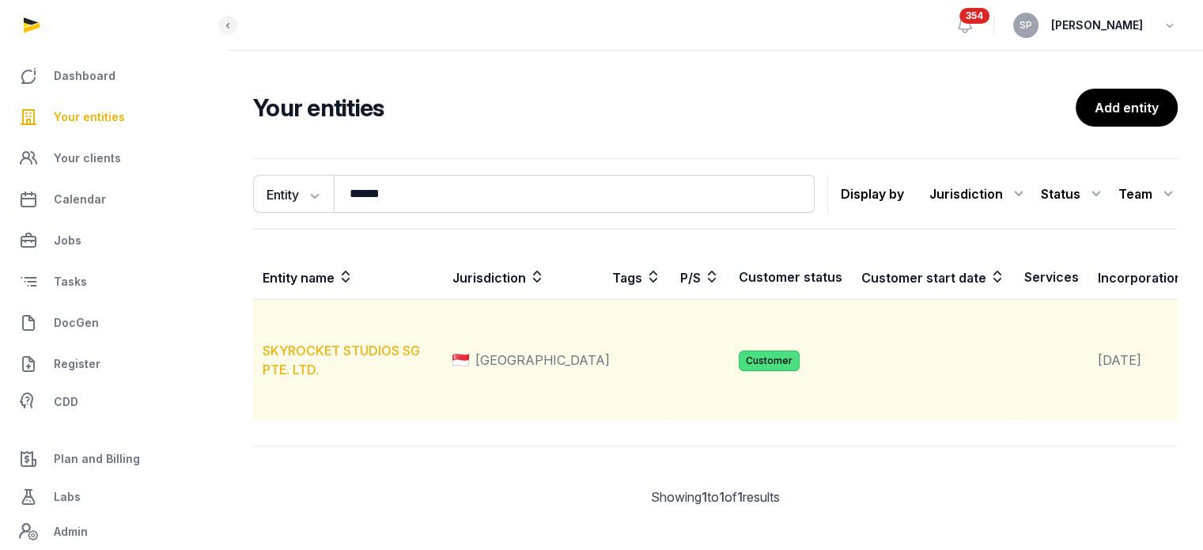
click at [351, 377] on link "SKYROCKET STUDIOS SG PTE. LTD." at bounding box center [341, 359] width 157 height 35
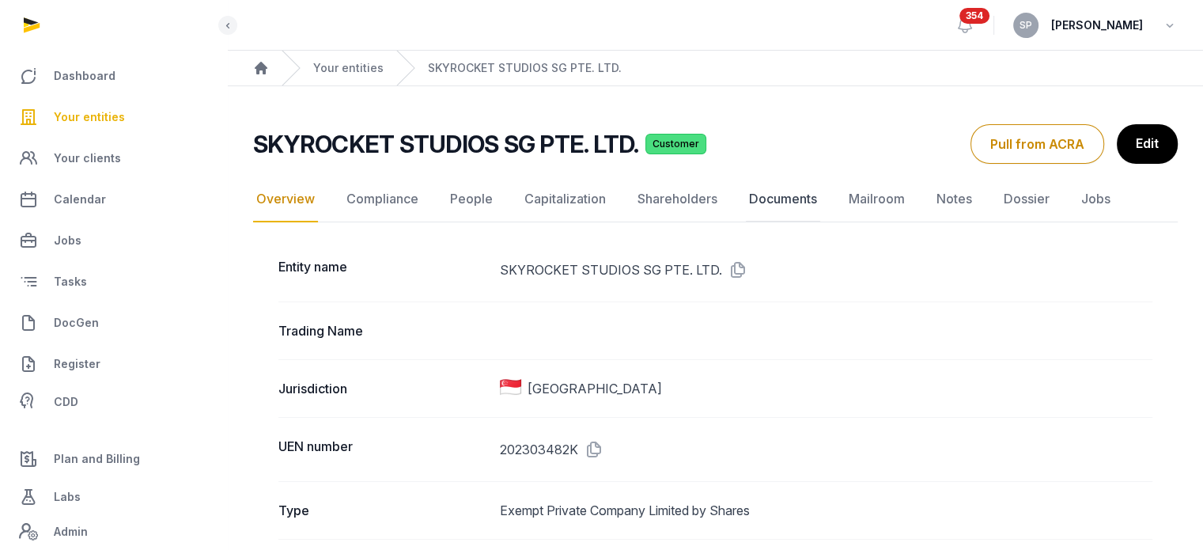
click at [788, 202] on link "Documents" at bounding box center [783, 199] width 74 height 46
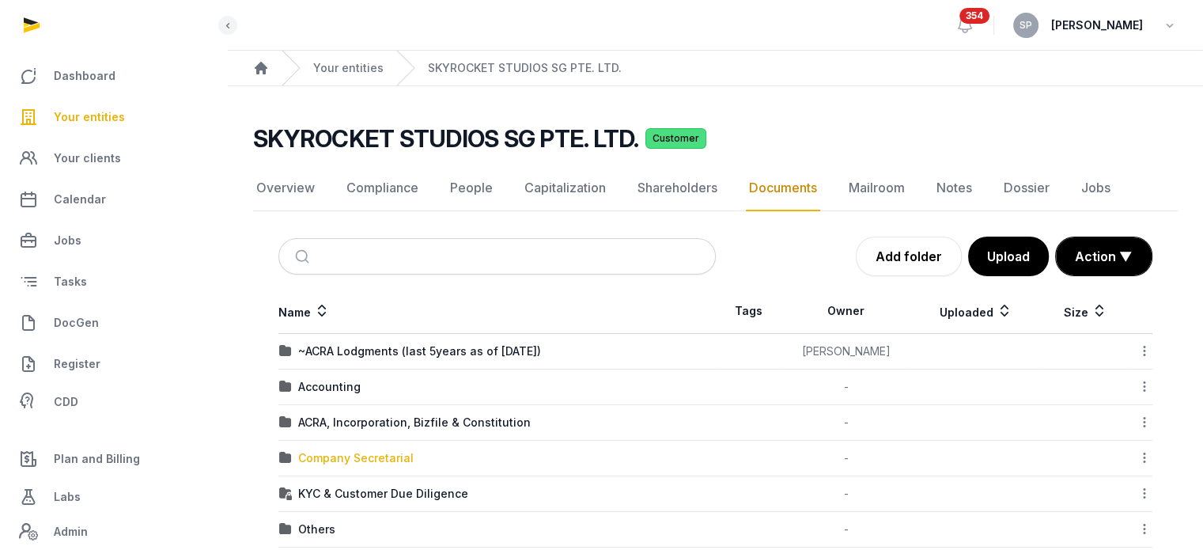
click at [386, 452] on div "Company Secretarial" at bounding box center [355, 458] width 115 height 16
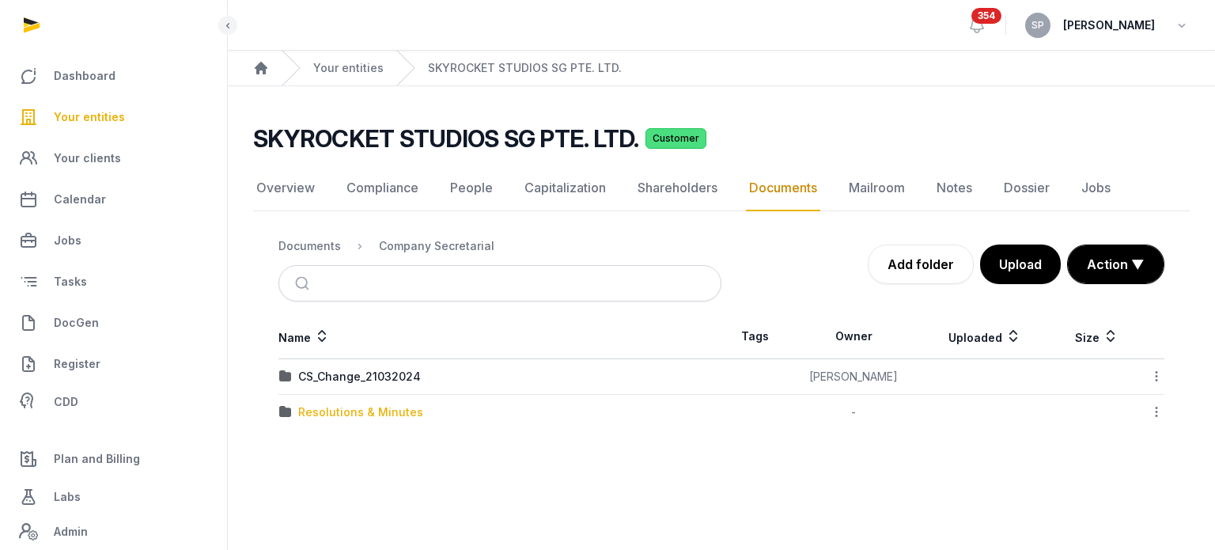
click at [371, 406] on div "Resolutions & Minutes" at bounding box center [360, 412] width 125 height 16
click at [319, 448] on div "2025" at bounding box center [312, 448] width 28 height 16
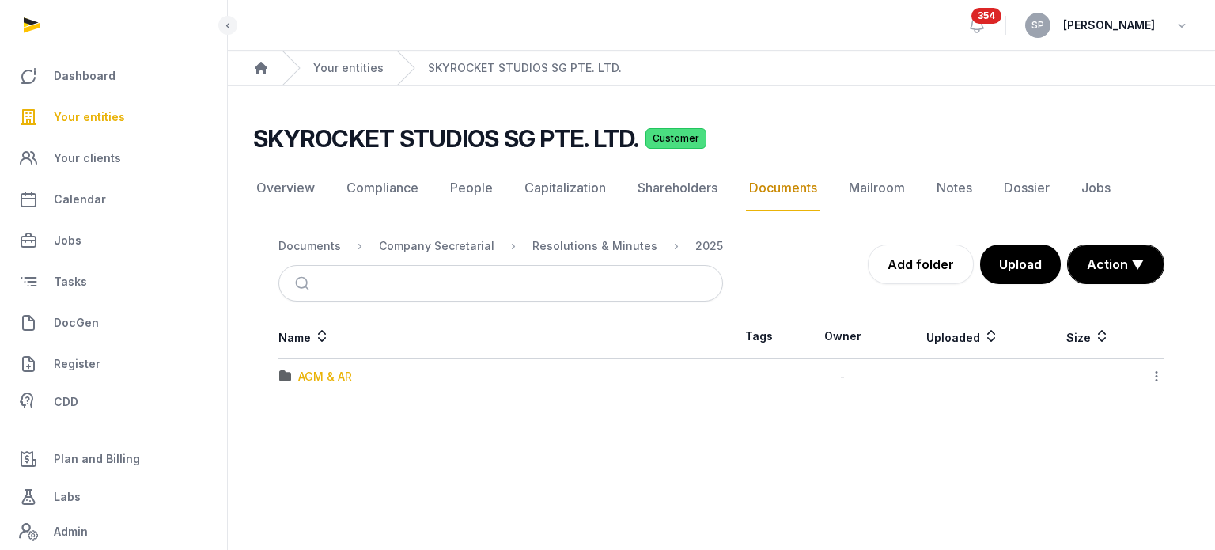
click at [337, 379] on div "AGM & AR" at bounding box center [325, 377] width 54 height 16
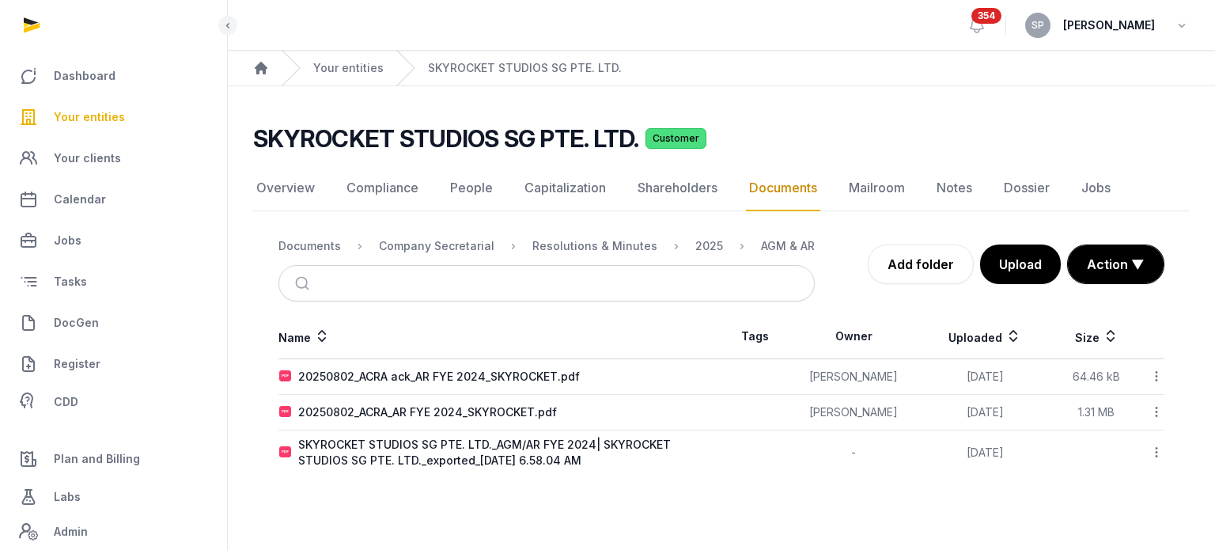
click at [96, 116] on span "Your entities" at bounding box center [89, 117] width 71 height 19
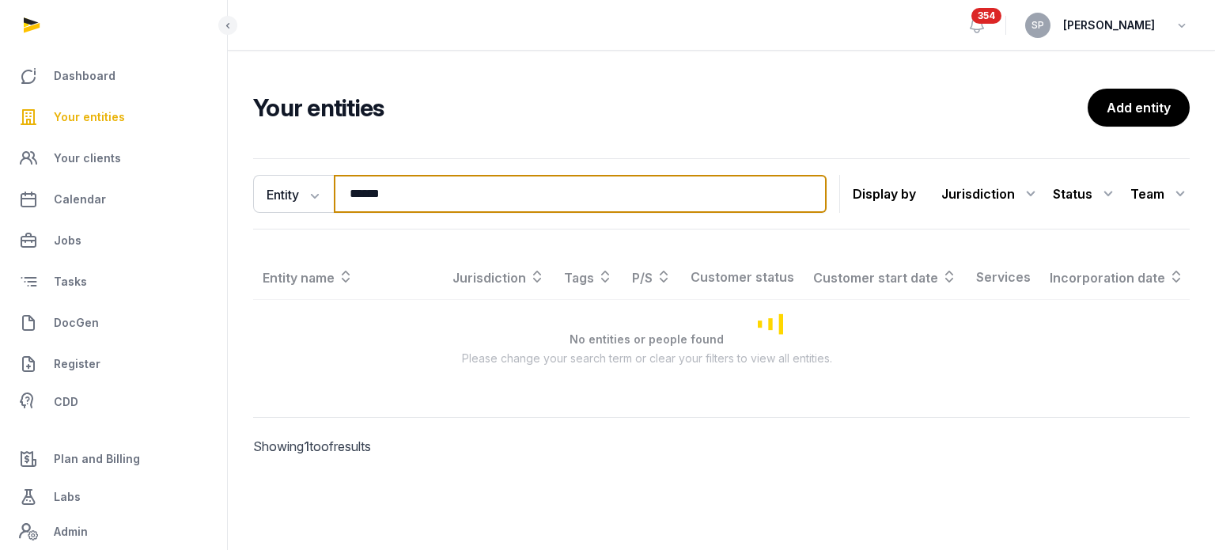
click at [390, 187] on input "******" at bounding box center [580, 194] width 493 height 38
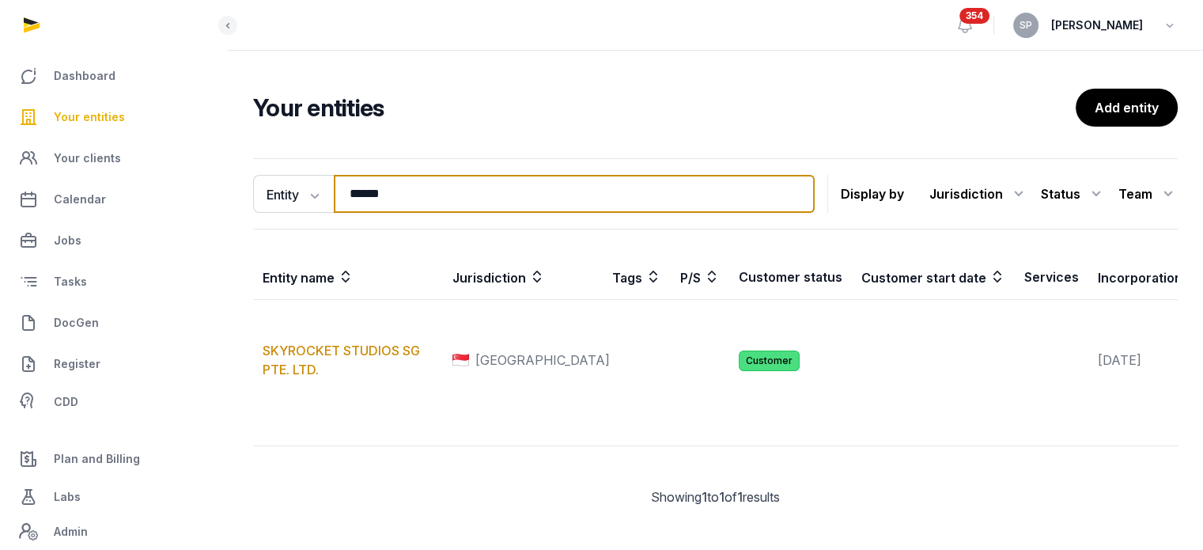
click at [390, 187] on input "******" at bounding box center [574, 194] width 481 height 38
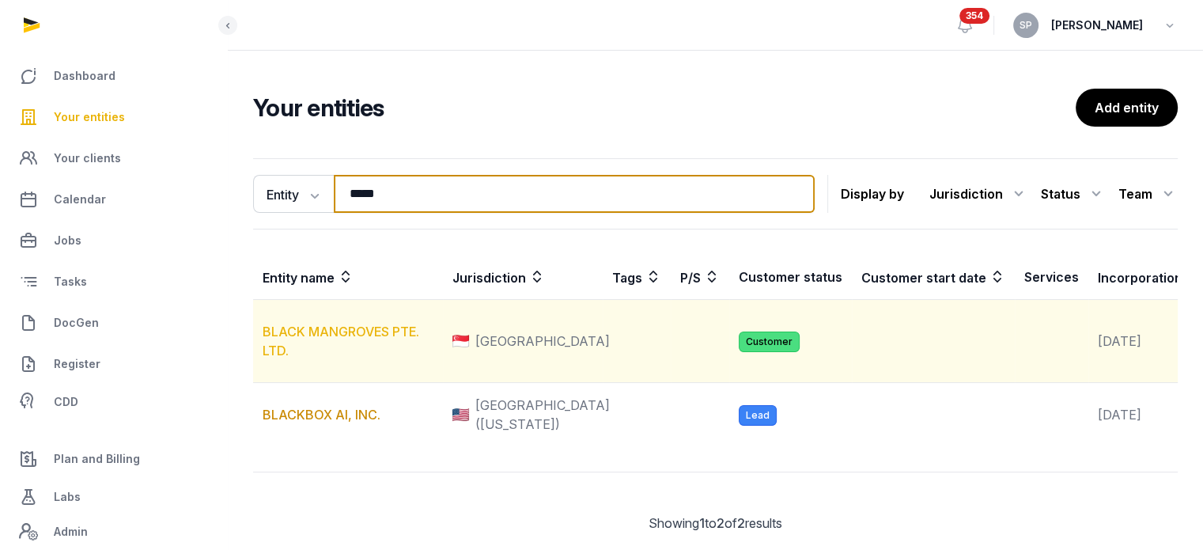
type input "*****"
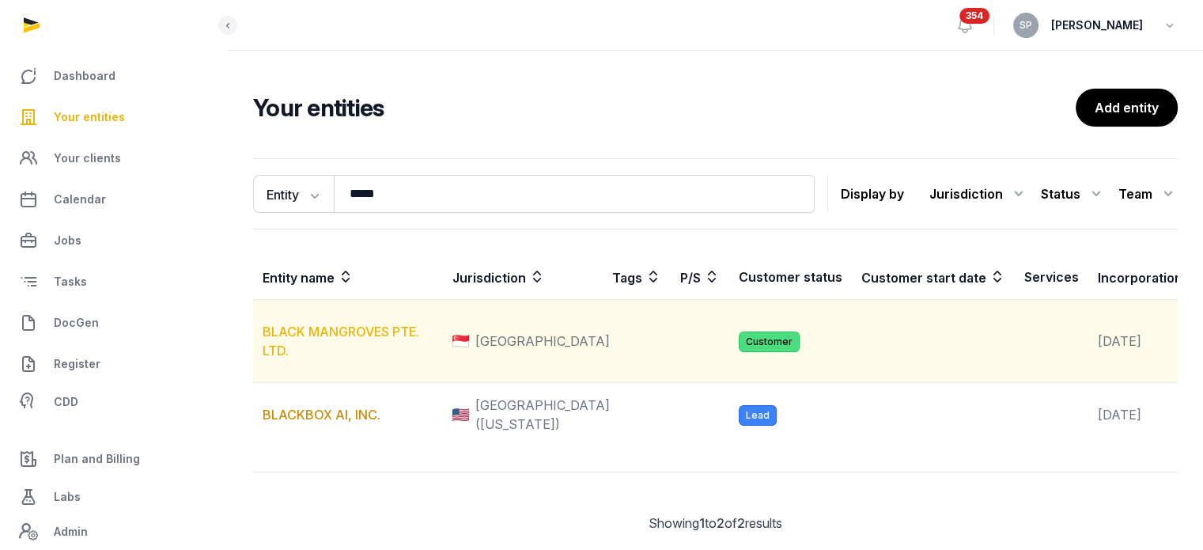
click at [365, 357] on link "BLACK MANGROVES PTE. LTD." at bounding box center [341, 340] width 157 height 35
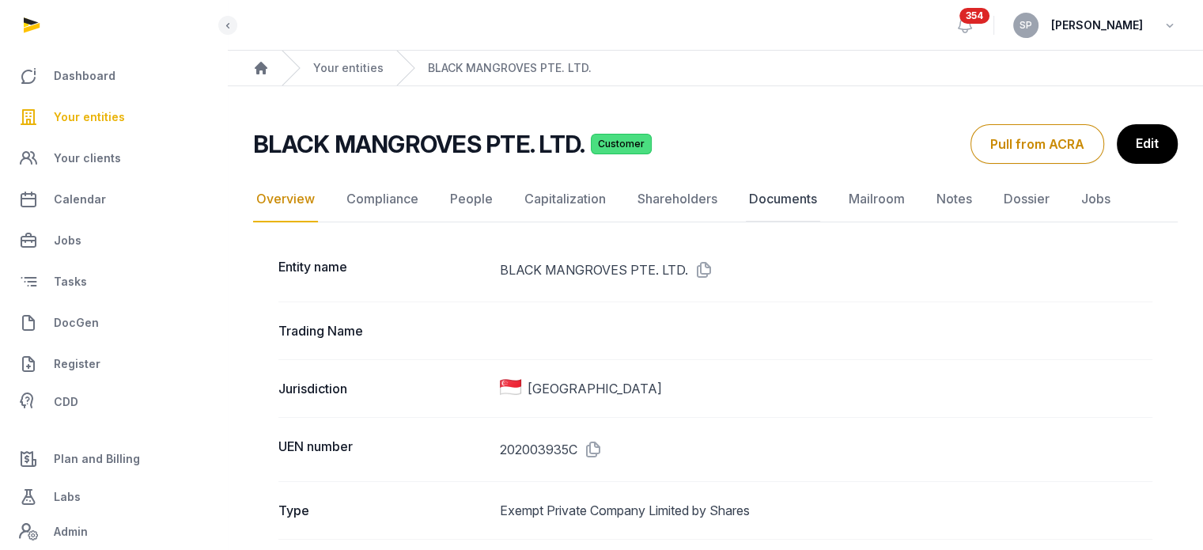
click at [789, 190] on link "Documents" at bounding box center [783, 199] width 74 height 46
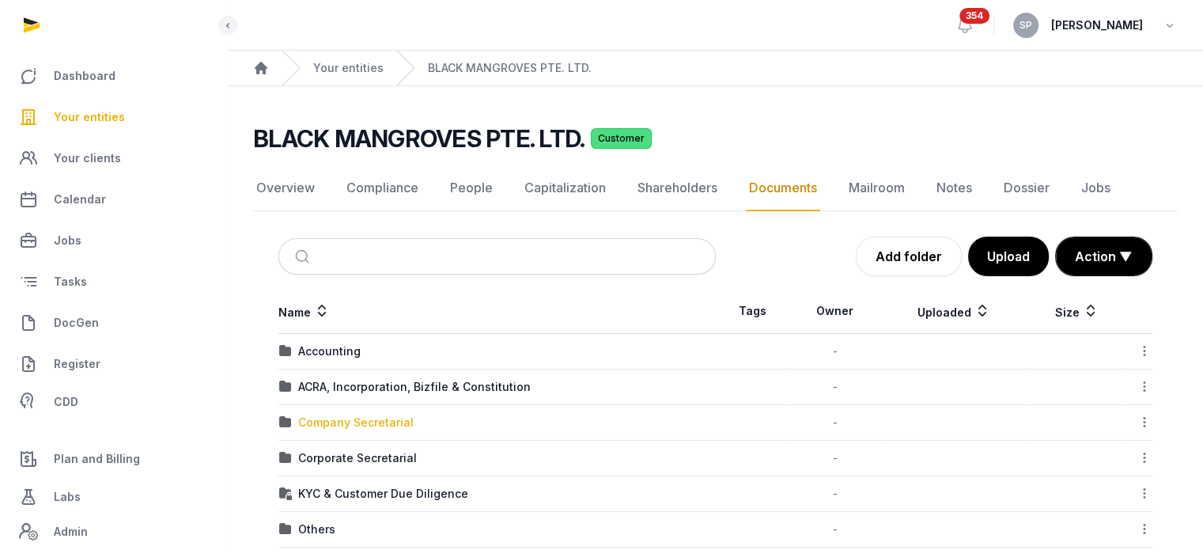
click at [363, 425] on div "Company Secretarial" at bounding box center [355, 422] width 115 height 16
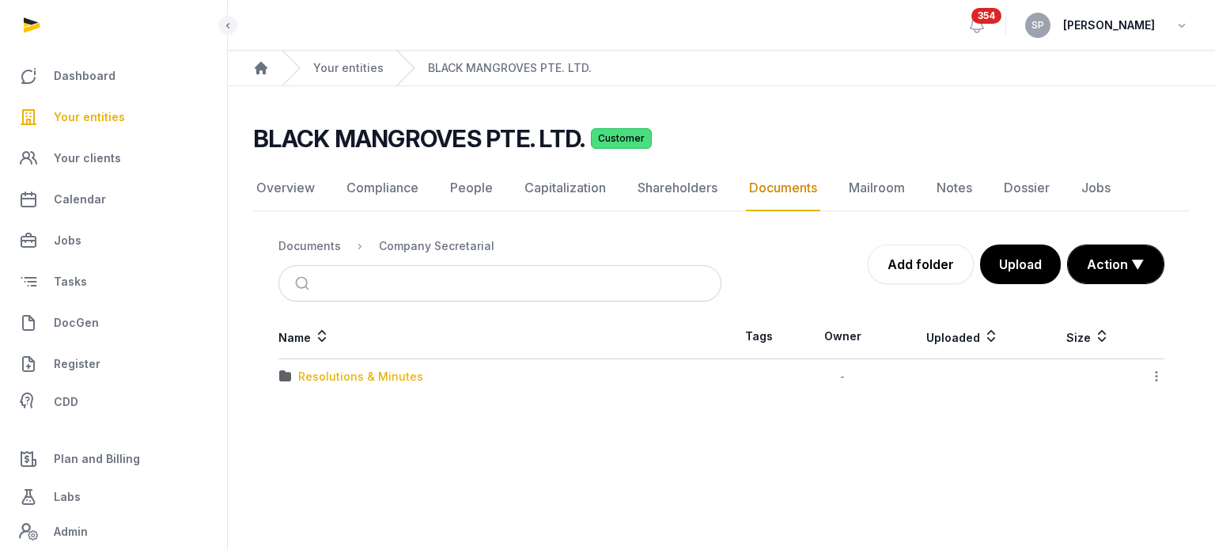
click at [372, 369] on div "Resolutions & Minutes" at bounding box center [360, 377] width 125 height 16
click at [325, 374] on div "2024" at bounding box center [312, 377] width 29 height 16
click at [448, 246] on div "Company Secretarial" at bounding box center [436, 246] width 115 height 16
click at [338, 239] on div "Documents" at bounding box center [309, 246] width 62 height 16
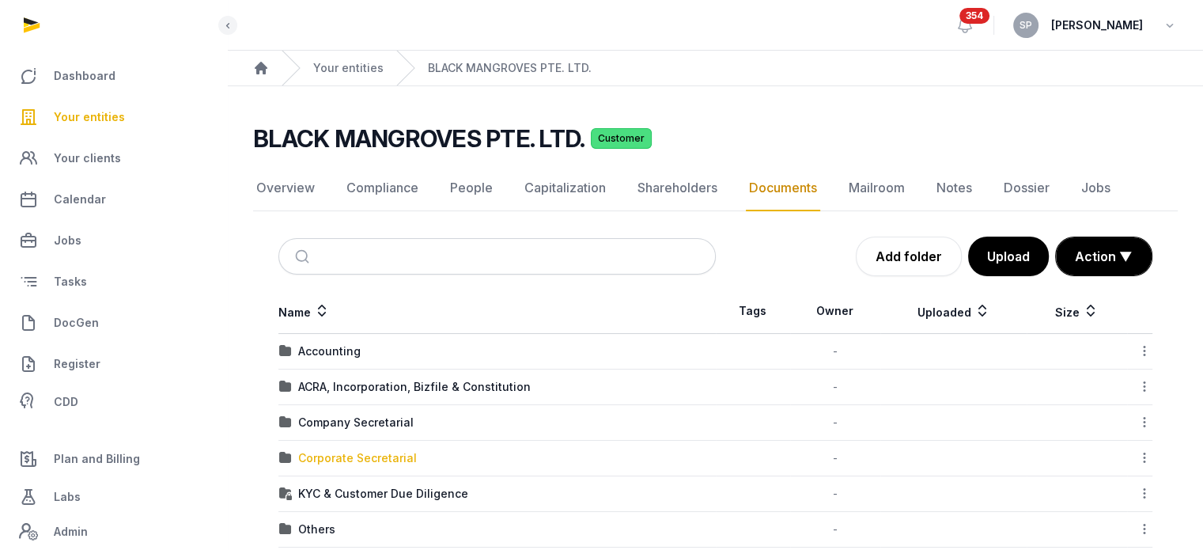
click at [406, 455] on div "Corporate Secretarial" at bounding box center [357, 458] width 119 height 16
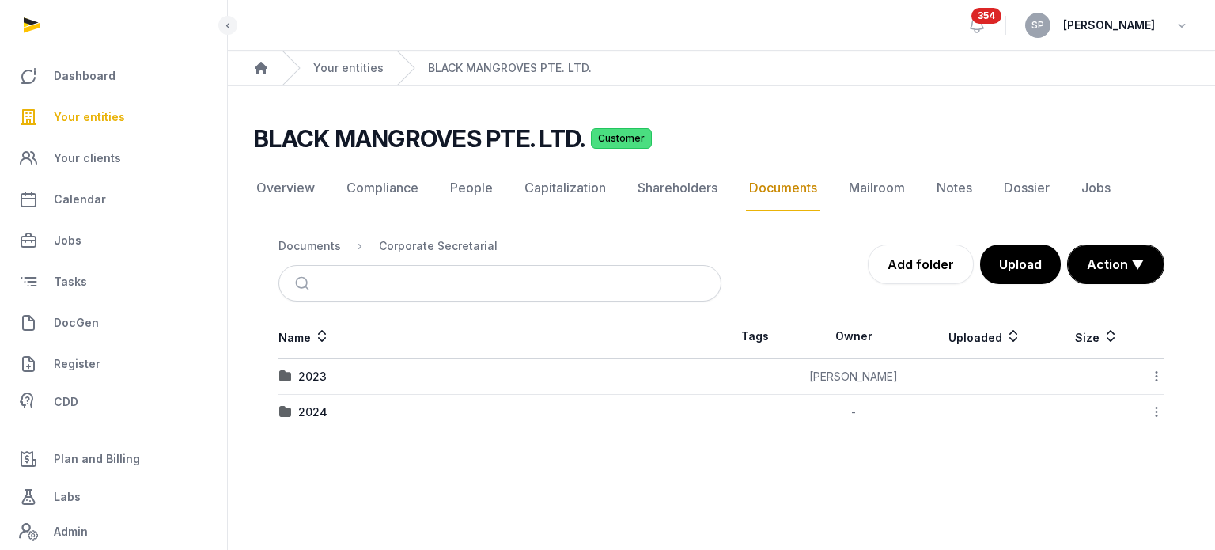
click at [333, 236] on ol "Documents Corporate Secretarial" at bounding box center [387, 245] width 219 height 19
click at [329, 249] on div "Documents" at bounding box center [309, 246] width 62 height 16
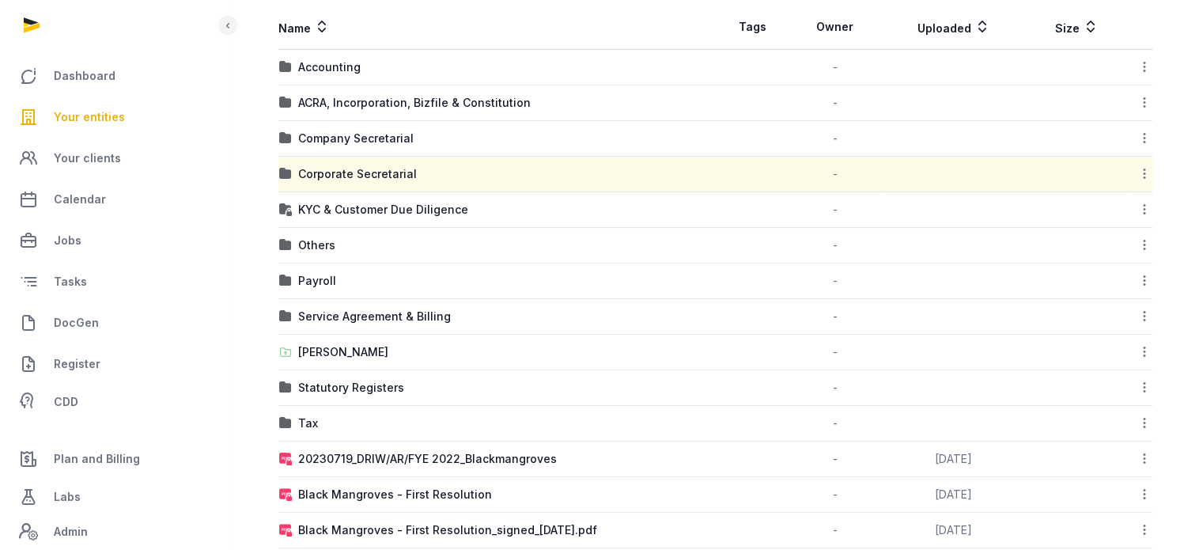
scroll to position [286, 0]
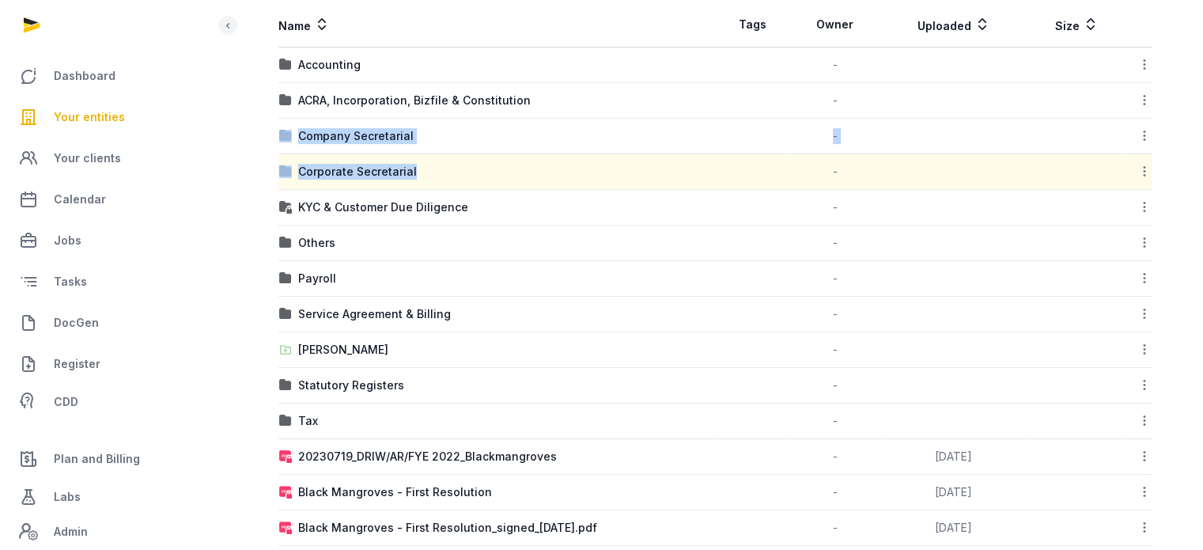
drag, startPoint x: 701, startPoint y: 174, endPoint x: 282, endPoint y: 145, distance: 420.2
click at [327, 134] on div "Company Secretarial" at bounding box center [355, 136] width 115 height 16
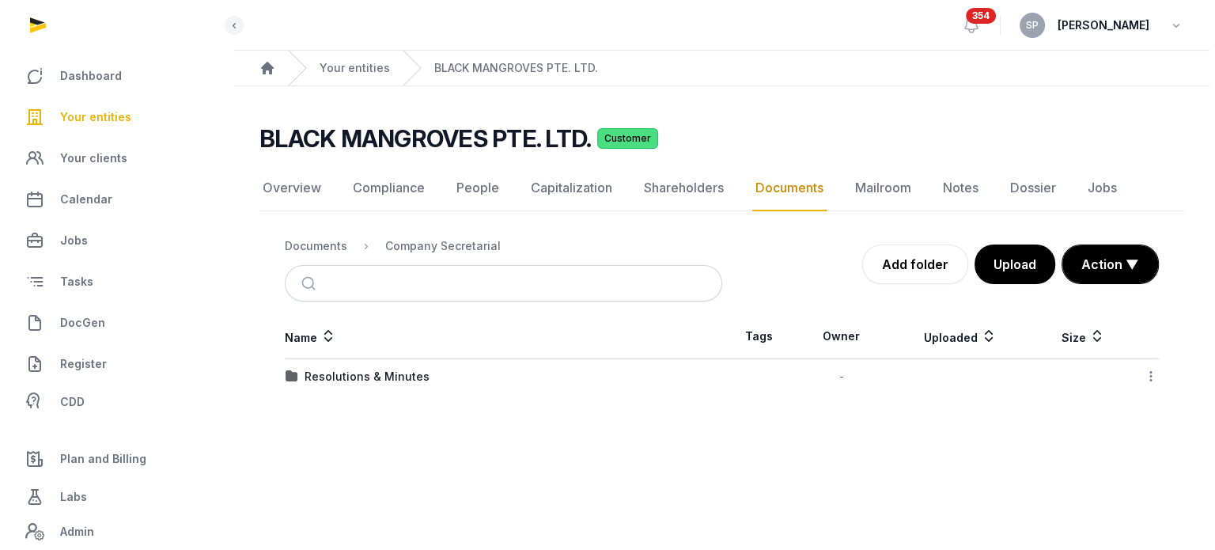
scroll to position [0, 0]
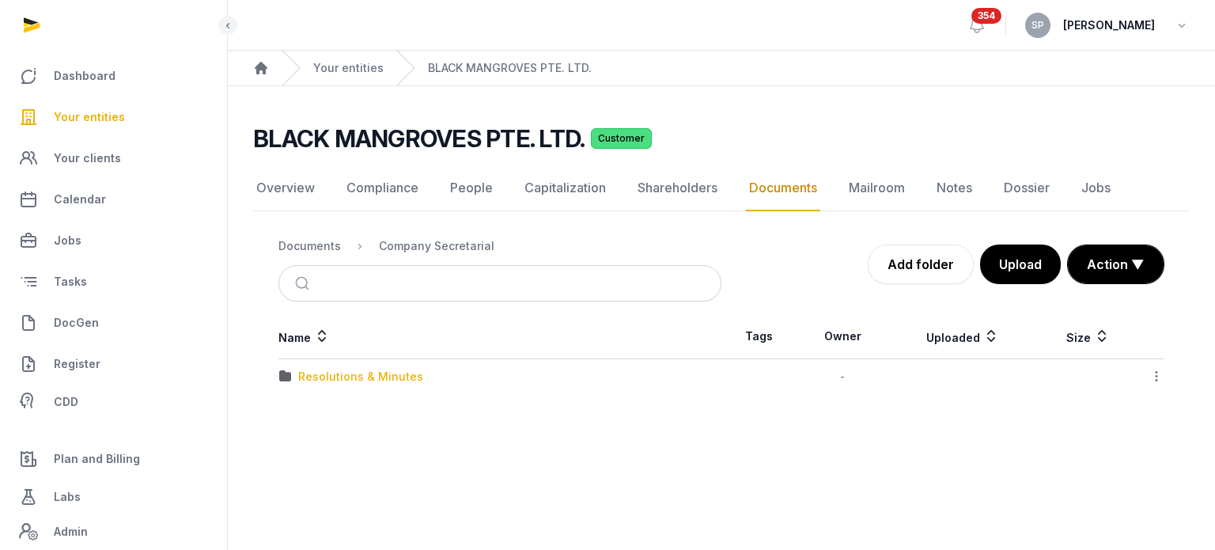
click at [346, 382] on div "Resolutions & Minutes" at bounding box center [360, 377] width 125 height 16
click at [319, 376] on div "2024" at bounding box center [312, 377] width 29 height 16
click at [427, 240] on div "Company Secretarial" at bounding box center [436, 246] width 115 height 16
